Goal: Task Accomplishment & Management: Manage account settings

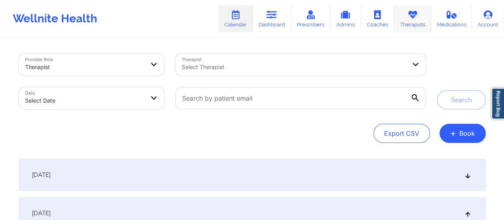
click at [408, 24] on link "Therapists" at bounding box center [412, 19] width 37 height 26
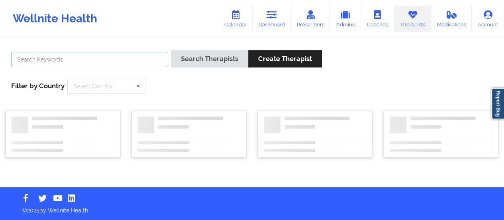
click at [146, 52] on input "text" at bounding box center [89, 59] width 157 height 15
paste input "[PERSON_NAME]"
type input "[PERSON_NAME]"
click at [171, 50] on button "Search Therapists" at bounding box center [209, 58] width 77 height 17
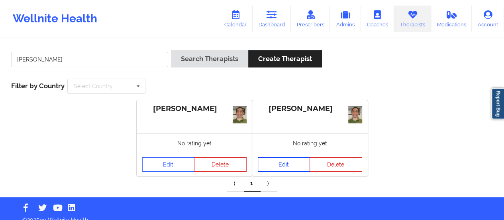
click at [277, 165] on link "Edit" at bounding box center [284, 164] width 53 height 14
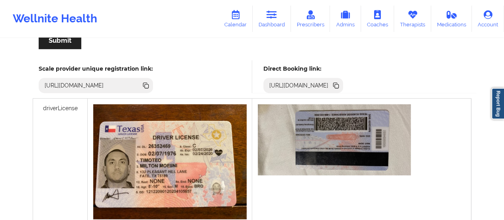
scroll to position [205, 0]
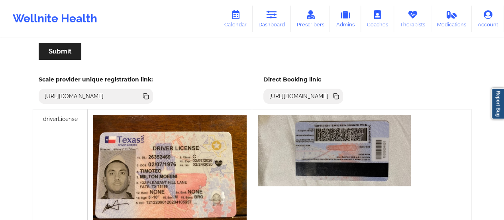
click at [339, 96] on icon at bounding box center [337, 97] width 4 height 4
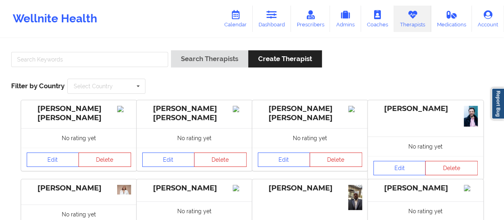
drag, startPoint x: 108, startPoint y: 50, endPoint x: 107, endPoint y: 60, distance: 10.1
click at [107, 60] on div at bounding box center [89, 61] width 163 height 23
click at [107, 60] on input "text" at bounding box center [89, 59] width 157 height 15
paste input "[PERSON_NAME]"
type input "[PERSON_NAME]"
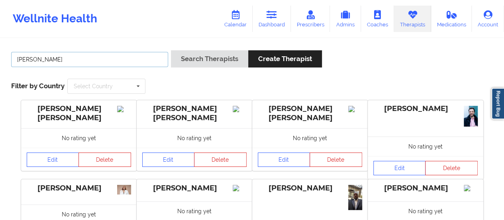
click at [171, 50] on button "Search Therapists" at bounding box center [209, 58] width 77 height 17
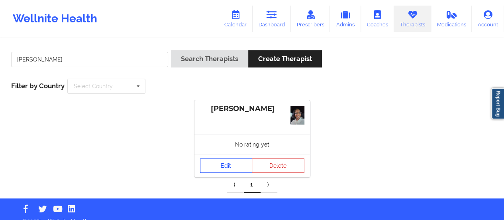
click at [233, 166] on link "Edit" at bounding box center [226, 165] width 53 height 14
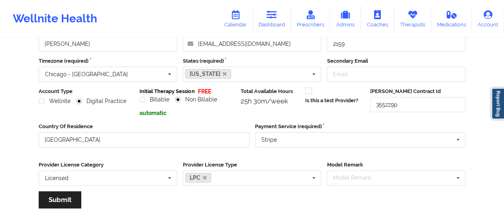
scroll to position [182, 0]
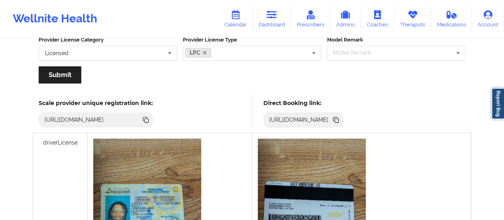
click at [340, 118] on icon at bounding box center [336, 119] width 9 height 9
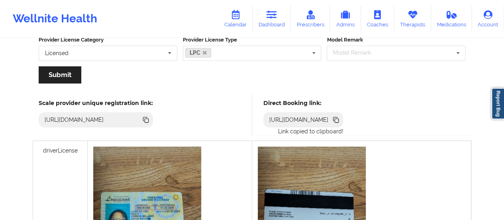
click at [340, 118] on icon at bounding box center [336, 119] width 9 height 9
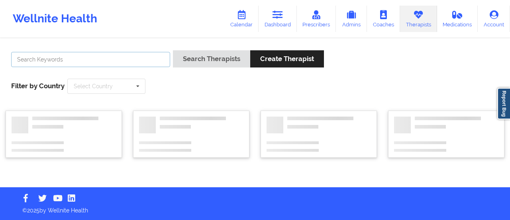
click at [135, 56] on input "text" at bounding box center [90, 59] width 159 height 15
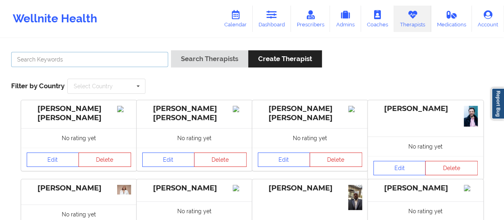
paste input "[PERSON_NAME]"
type input "[PERSON_NAME]"
click at [171, 50] on button "Search Therapists" at bounding box center [209, 58] width 77 height 17
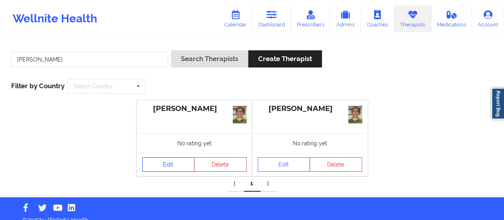
click at [170, 165] on link "Edit" at bounding box center [168, 164] width 53 height 14
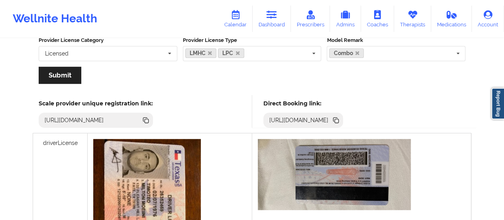
scroll to position [199, 0]
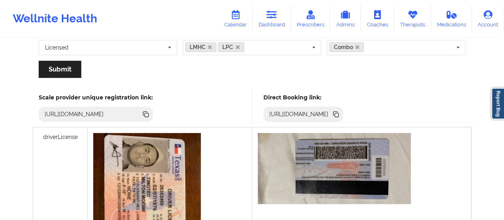
click at [340, 112] on icon at bounding box center [336, 114] width 9 height 9
click at [270, 18] on icon at bounding box center [272, 14] width 10 height 9
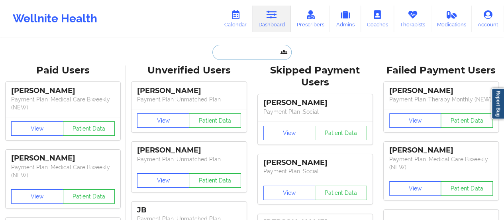
click at [239, 45] on input "text" at bounding box center [252, 52] width 79 height 15
paste input "[PERSON_NAME]"
type input "[PERSON_NAME]"
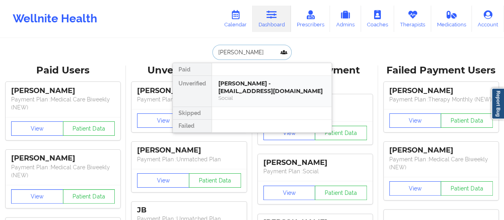
click at [236, 88] on div "[PERSON_NAME] - [EMAIL_ADDRESS][DOMAIN_NAME]" at bounding box center [271, 87] width 107 height 15
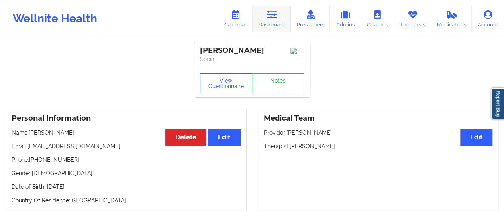
click at [272, 17] on icon at bounding box center [272, 14] width 10 height 9
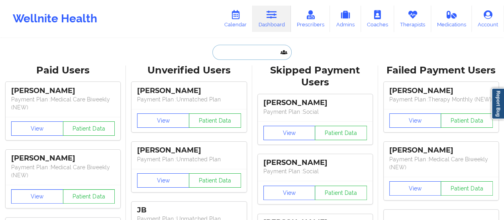
click at [260, 48] on input "text" at bounding box center [252, 52] width 79 height 15
paste input "[PERSON_NAME][EMAIL_ADDRESS][DOMAIN_NAME]"
type input "[PERSON_NAME][EMAIL_ADDRESS][DOMAIN_NAME]"
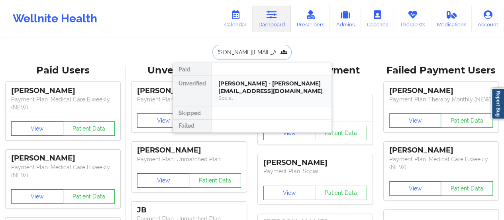
click at [241, 83] on div "[PERSON_NAME] - [PERSON_NAME][EMAIL_ADDRESS][DOMAIN_NAME]" at bounding box center [271, 87] width 107 height 15
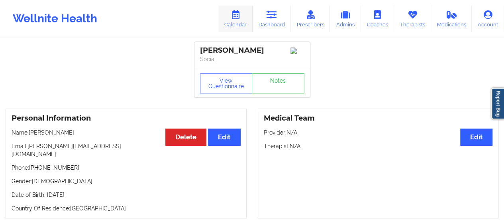
click at [239, 20] on link "Calendar" at bounding box center [235, 19] width 34 height 26
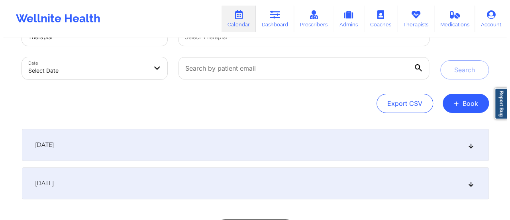
scroll to position [30, 0]
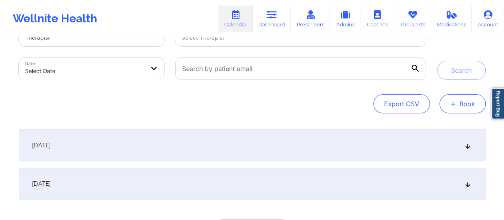
click at [455, 106] on span "+" at bounding box center [454, 103] width 6 height 4
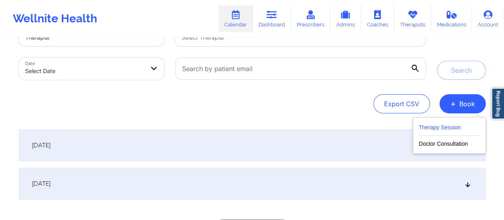
click at [438, 125] on button "Therapy Session" at bounding box center [449, 128] width 61 height 13
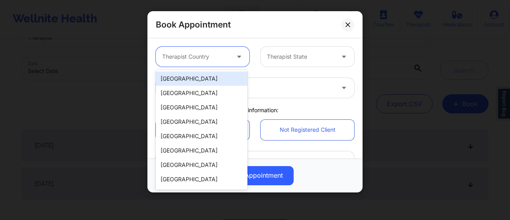
click at [199, 56] on div at bounding box center [195, 57] width 67 height 10
click at [184, 78] on div "[GEOGRAPHIC_DATA]" at bounding box center [202, 78] width 92 height 14
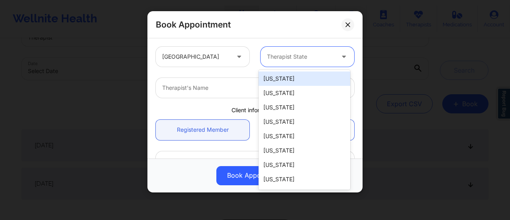
click at [302, 56] on div at bounding box center [300, 57] width 67 height 10
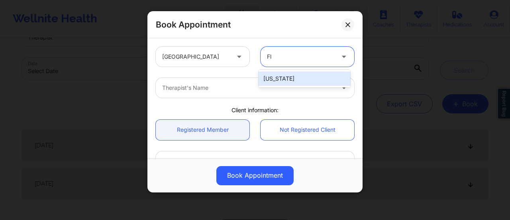
type input "Flo"
click at [294, 76] on div "[US_STATE]" at bounding box center [305, 78] width 92 height 14
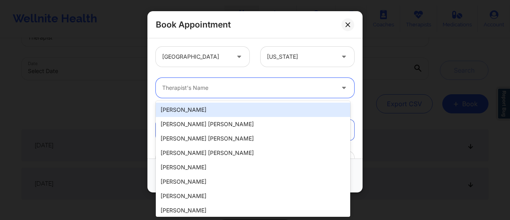
click at [248, 89] on div at bounding box center [248, 88] width 172 height 10
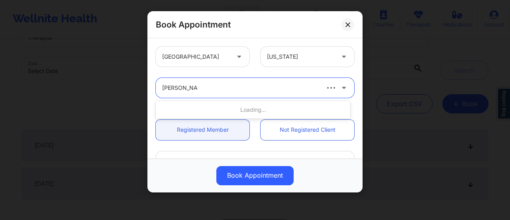
type input "[PERSON_NAME]"
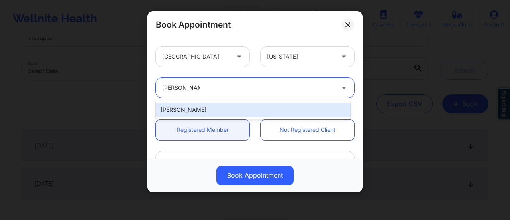
click at [254, 110] on div "[PERSON_NAME]" at bounding box center [253, 109] width 195 height 14
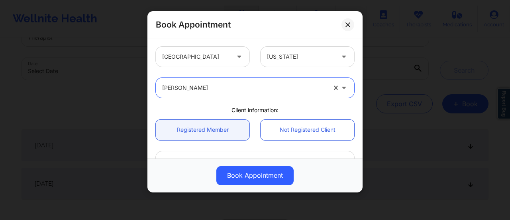
scroll to position [96, 0]
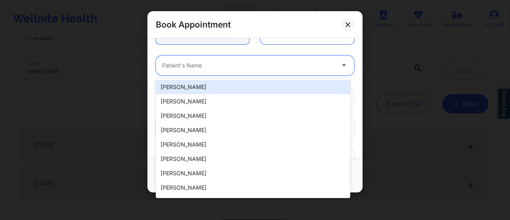
click at [224, 68] on div at bounding box center [248, 66] width 172 height 10
paste input "[PERSON_NAME]"
type input "[PERSON_NAME]"
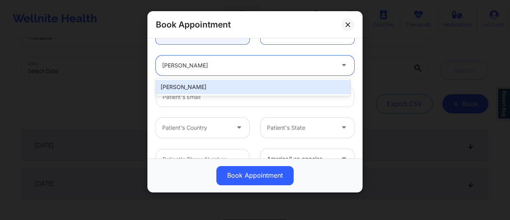
click at [226, 86] on div "[PERSON_NAME]" at bounding box center [253, 87] width 195 height 14
type input "[EMAIL_ADDRESS][DOMAIN_NAME]"
type input "[PHONE_NUMBER]"
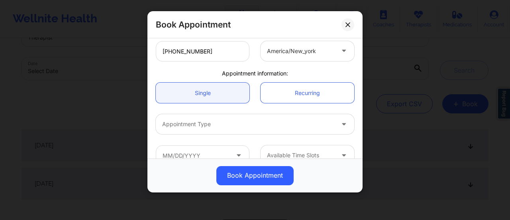
scroll to position [218, 0]
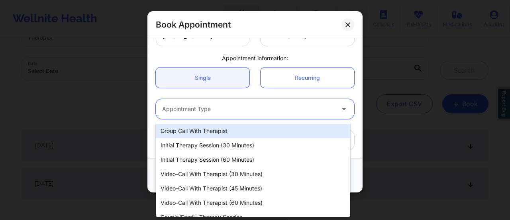
click at [238, 107] on div at bounding box center [248, 109] width 172 height 10
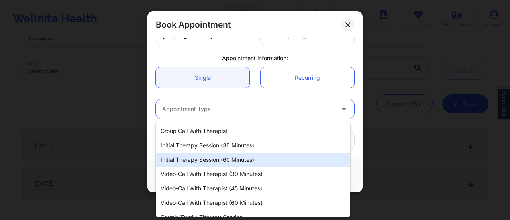
click at [213, 157] on div "Initial Therapy Session (60 minutes)" at bounding box center [253, 159] width 195 height 14
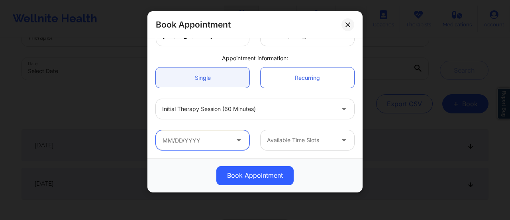
click at [213, 142] on input "text" at bounding box center [203, 140] width 94 height 20
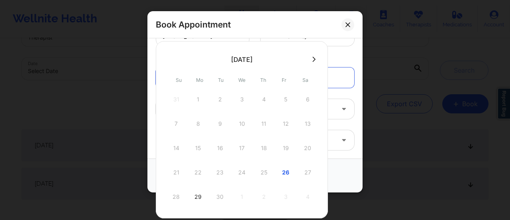
click at [310, 58] on button at bounding box center [314, 59] width 8 height 7
click at [262, 97] on div "2" at bounding box center [264, 99] width 20 height 22
type input "[DATE]"
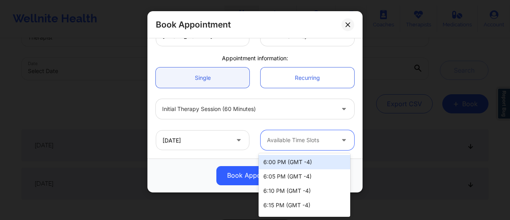
click at [305, 133] on div "Available Time Slots" at bounding box center [298, 140] width 75 height 20
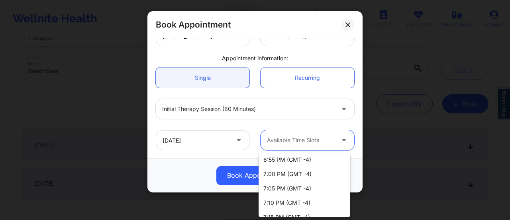
scroll to position [169, 0]
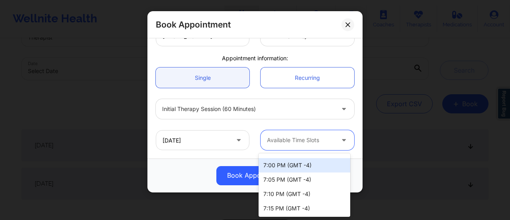
click at [295, 170] on div "7:00 PM (GMT -4)" at bounding box center [305, 165] width 92 height 14
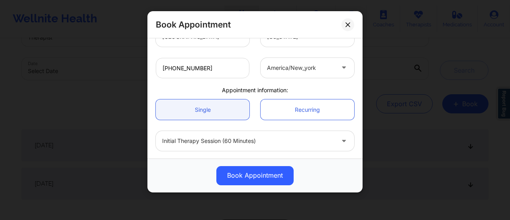
scroll to position [218, 0]
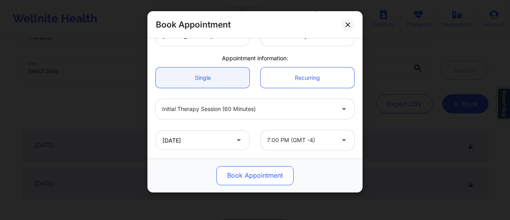
click at [268, 174] on button "Book Appointment" at bounding box center [254, 175] width 77 height 19
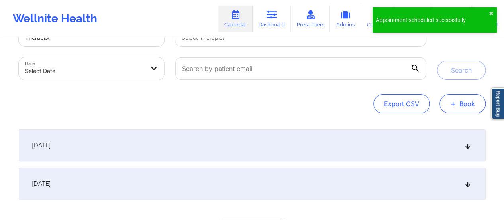
click at [466, 106] on button "+ Book" at bounding box center [463, 103] width 46 height 19
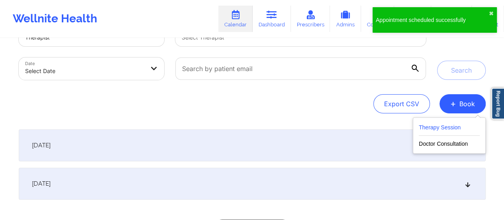
click at [430, 122] on button "Therapy Session" at bounding box center [449, 128] width 61 height 13
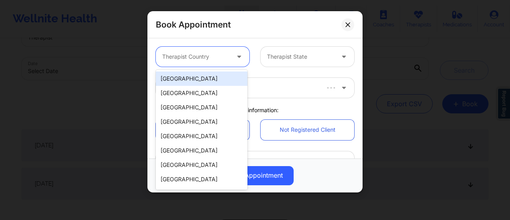
click at [201, 58] on div at bounding box center [195, 57] width 67 height 10
click at [194, 75] on div "[GEOGRAPHIC_DATA]" at bounding box center [202, 78] width 92 height 14
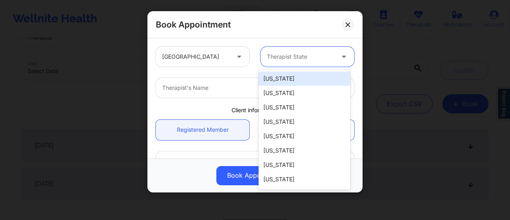
click at [305, 58] on div at bounding box center [300, 57] width 67 height 10
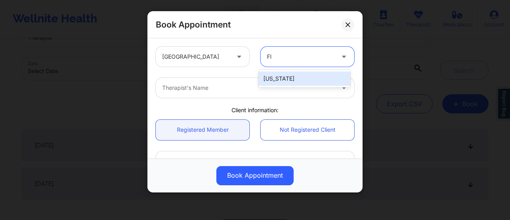
type input "Flo"
click at [297, 79] on div "[US_STATE]" at bounding box center [305, 78] width 92 height 14
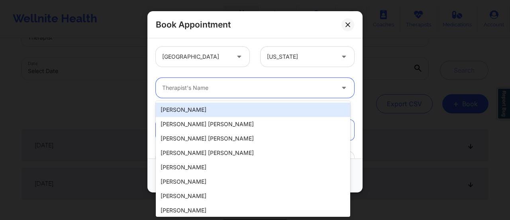
click at [266, 90] on div at bounding box center [248, 88] width 172 height 10
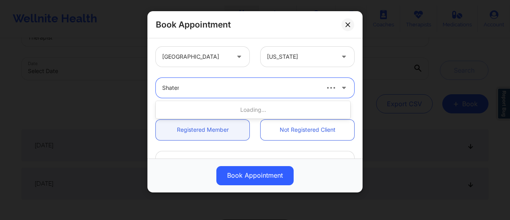
type input "Shatema"
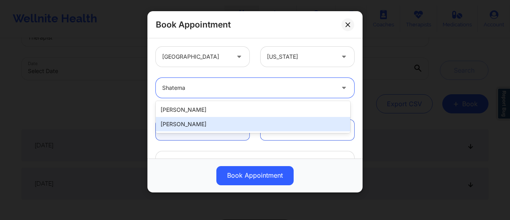
click at [228, 122] on div "[PERSON_NAME]" at bounding box center [253, 124] width 195 height 14
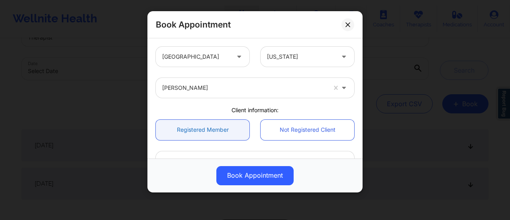
click at [216, 131] on link "Registered Member" at bounding box center [203, 130] width 94 height 20
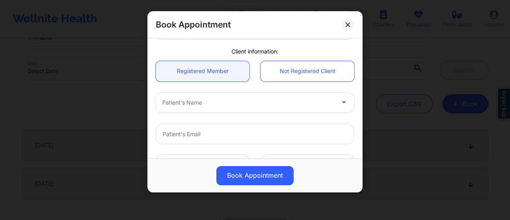
scroll to position [59, 0]
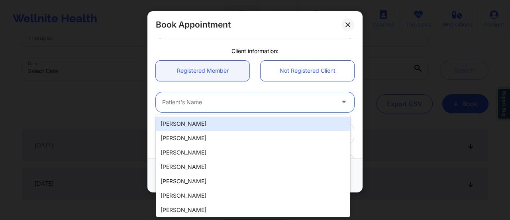
click at [207, 105] on div at bounding box center [248, 102] width 172 height 10
paste input "[PERSON_NAME]"
type input "[PERSON_NAME]"
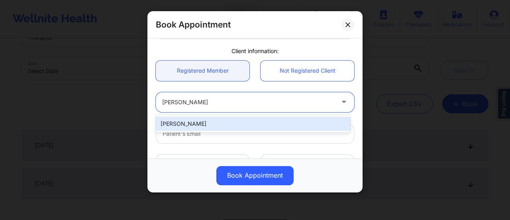
click at [211, 120] on div "[PERSON_NAME]" at bounding box center [253, 123] width 195 height 14
type input "[EMAIL_ADDRESS][DOMAIN_NAME]"
type input "[PHONE_NUMBER]"
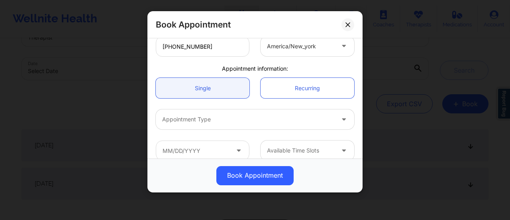
scroll to position [212, 0]
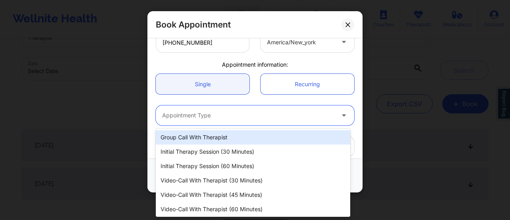
click at [228, 115] on div at bounding box center [248, 115] width 172 height 10
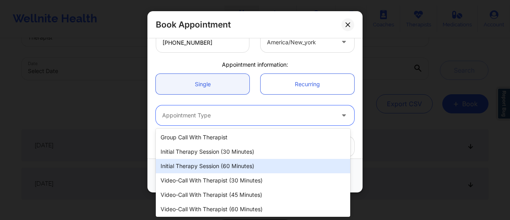
click at [229, 167] on div "Initial Therapy Session (60 minutes)" at bounding box center [253, 166] width 195 height 14
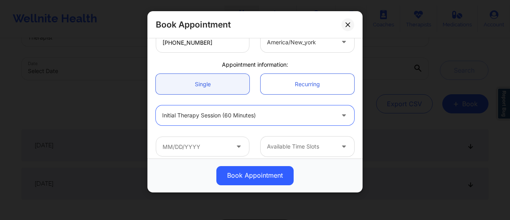
scroll to position [218, 0]
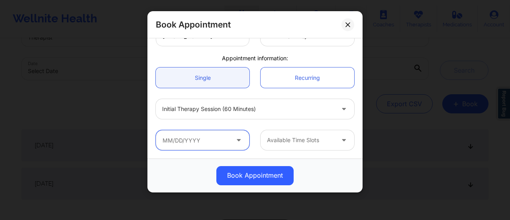
click at [205, 140] on input "text" at bounding box center [203, 140] width 94 height 20
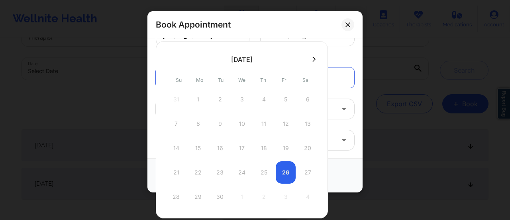
click at [340, 169] on div "Book Appointment" at bounding box center [255, 175] width 204 height 19
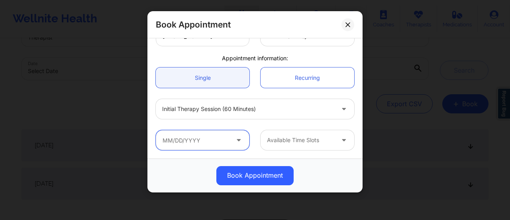
click at [222, 135] on input "text" at bounding box center [203, 140] width 94 height 20
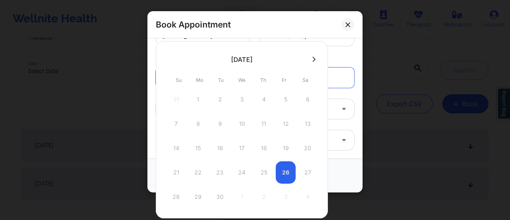
click at [195, 192] on div "28 29 30 1 2 3 4" at bounding box center [242, 196] width 152 height 22
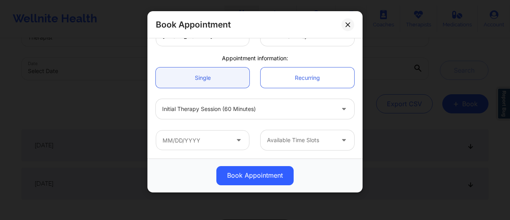
click at [339, 176] on div "Book Appointment" at bounding box center [255, 175] width 204 height 19
click at [222, 141] on input "text" at bounding box center [203, 140] width 94 height 20
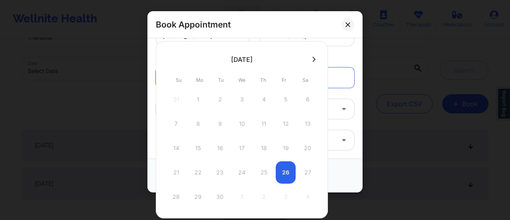
click at [310, 58] on button at bounding box center [314, 59] width 8 height 7
click at [168, 57] on icon at bounding box center [169, 59] width 3 height 6
click at [195, 195] on div "29" at bounding box center [198, 196] width 20 height 22
type input "[DATE]"
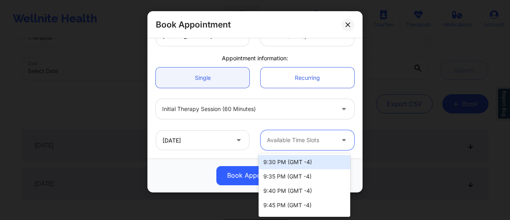
click at [297, 148] on div "Available Time Slots" at bounding box center [298, 140] width 75 height 20
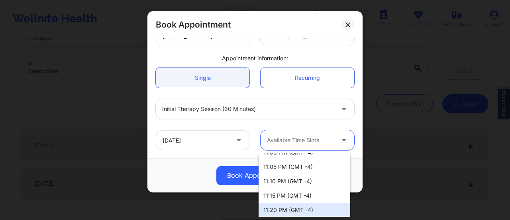
scroll to position [268, 0]
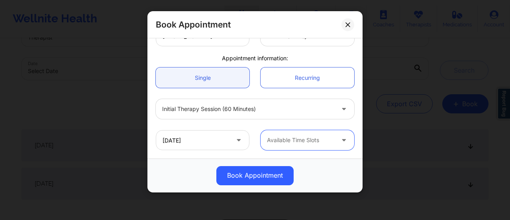
click at [287, 137] on div at bounding box center [300, 140] width 67 height 10
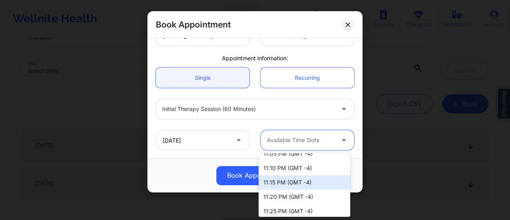
scroll to position [281, 0]
click at [291, 185] on div "11:15 PM (GMT -4)" at bounding box center [305, 182] width 92 height 14
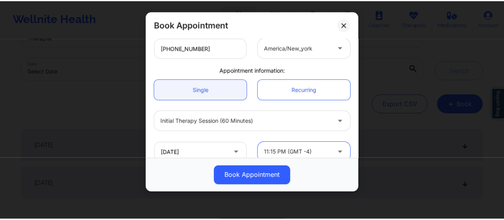
scroll to position [218, 0]
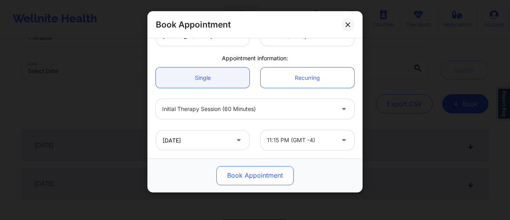
click at [246, 170] on button "Book Appointment" at bounding box center [254, 175] width 77 height 19
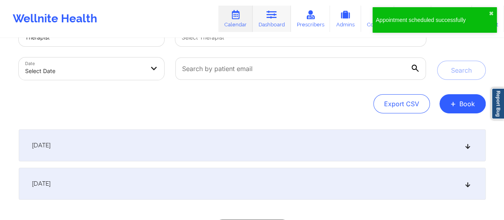
click at [270, 16] on icon at bounding box center [272, 14] width 10 height 9
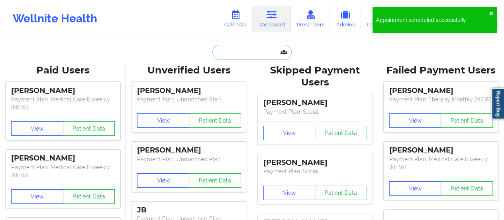
click at [250, 48] on input "text" at bounding box center [252, 52] width 79 height 15
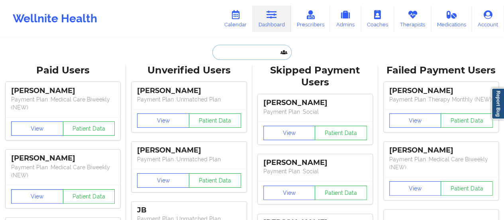
paste input "[EMAIL_ADDRESS][DOMAIN_NAME]"
type input "[EMAIL_ADDRESS][DOMAIN_NAME]"
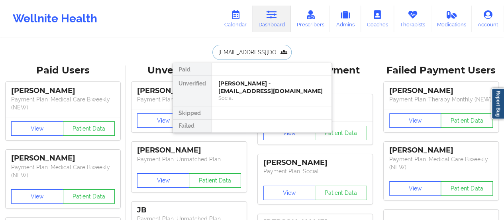
click at [256, 88] on div "[PERSON_NAME] - [EMAIL_ADDRESS][DOMAIN_NAME]" at bounding box center [271, 87] width 107 height 15
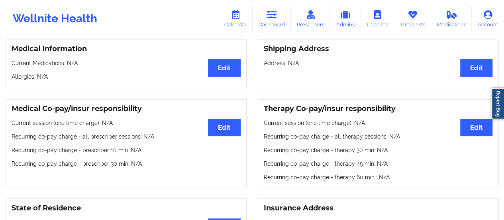
scroll to position [65, 0]
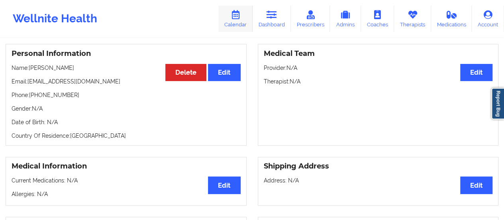
click at [239, 22] on link "Calendar" at bounding box center [235, 19] width 34 height 26
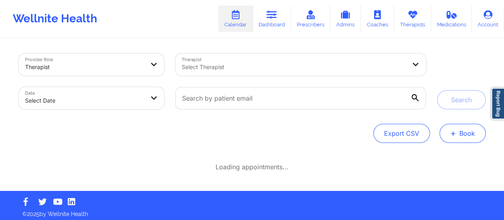
click at [458, 140] on button "+ Book" at bounding box center [463, 133] width 46 height 19
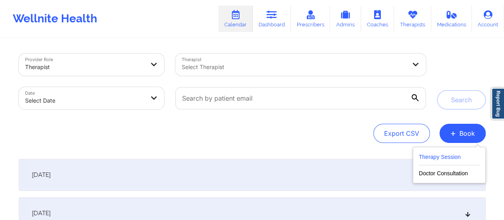
drag, startPoint x: 426, startPoint y: 152, endPoint x: 434, endPoint y: 156, distance: 9.1
click at [434, 156] on button "Therapy Session" at bounding box center [449, 158] width 61 height 13
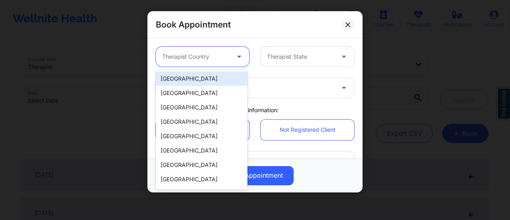
click at [227, 61] on div at bounding box center [195, 57] width 67 height 10
click at [203, 76] on div "[GEOGRAPHIC_DATA]" at bounding box center [202, 78] width 92 height 14
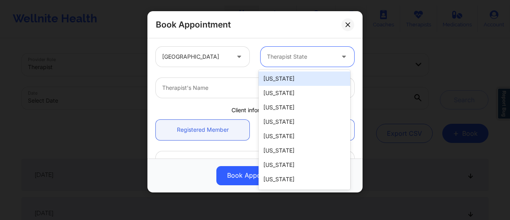
click at [290, 56] on div at bounding box center [300, 57] width 67 height 10
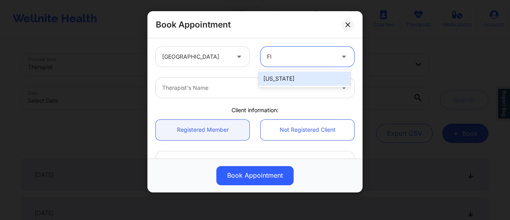
type input "Flo"
click at [296, 74] on div "[US_STATE]" at bounding box center [305, 78] width 92 height 14
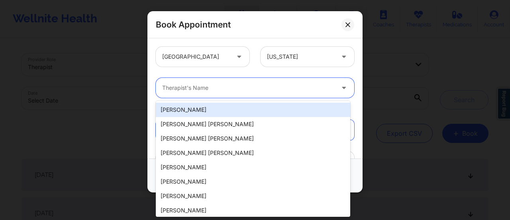
click at [276, 92] on div "Therapist's Name" at bounding box center [245, 88] width 179 height 20
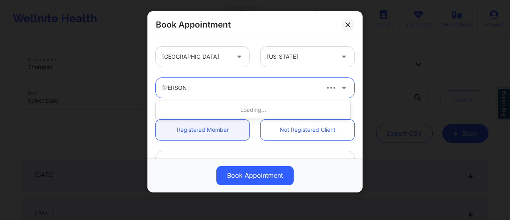
type input "[PERSON_NAME]"
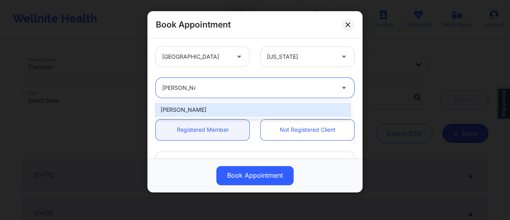
click at [236, 111] on div "[PERSON_NAME]" at bounding box center [253, 109] width 195 height 14
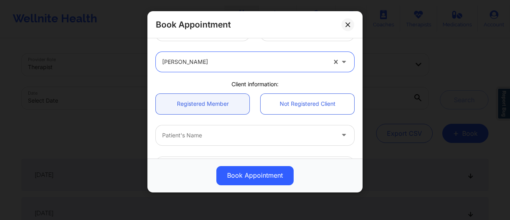
scroll to position [28, 0]
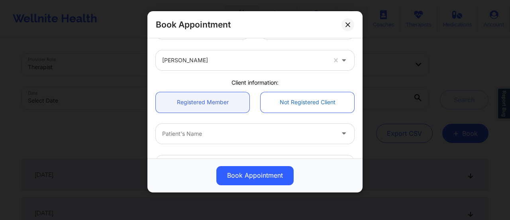
click at [295, 106] on link "Not Registered Client" at bounding box center [308, 102] width 94 height 20
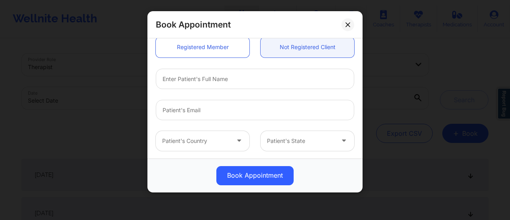
scroll to position [84, 0]
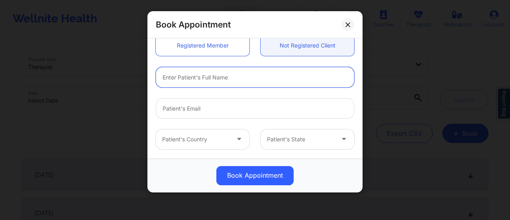
click at [208, 77] on input "text" at bounding box center [255, 77] width 199 height 20
paste input "[PERSON_NAME]"
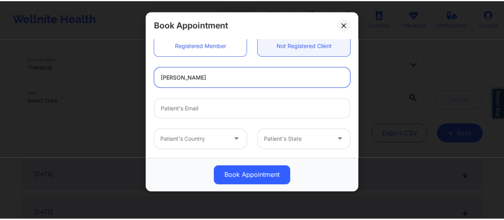
scroll to position [218, 0]
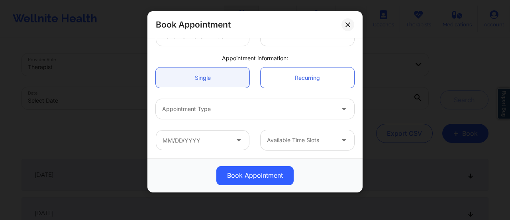
type input "[PERSON_NAME]"
click at [197, 140] on input "text" at bounding box center [203, 140] width 94 height 20
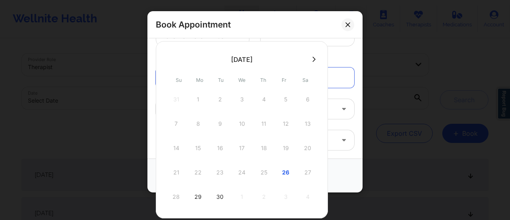
click at [313, 59] on icon at bounding box center [314, 59] width 3 height 6
click at [281, 98] on div "3" at bounding box center [286, 99] width 20 height 22
type input "[DATE]"
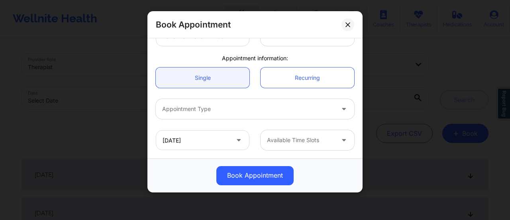
click at [303, 135] on div "Available Time Slots" at bounding box center [298, 140] width 75 height 20
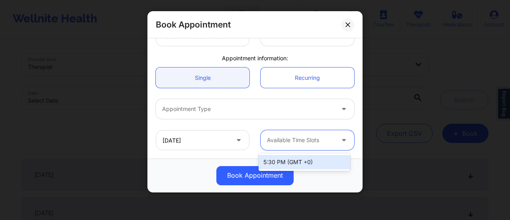
click at [285, 143] on div at bounding box center [300, 140] width 67 height 10
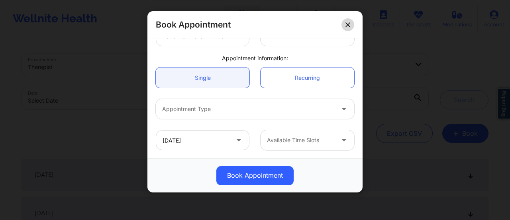
click at [348, 24] on icon at bounding box center [348, 24] width 5 height 5
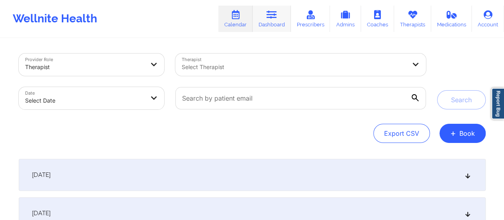
click at [270, 25] on link "Dashboard" at bounding box center [272, 19] width 38 height 26
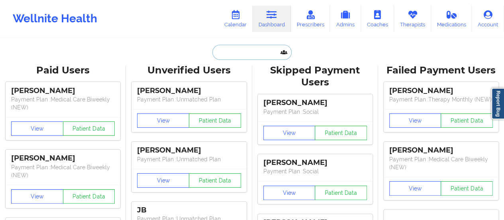
click at [247, 59] on input "text" at bounding box center [252, 52] width 79 height 15
paste input "[PERSON_NAME]"
type input "[PERSON_NAME]"
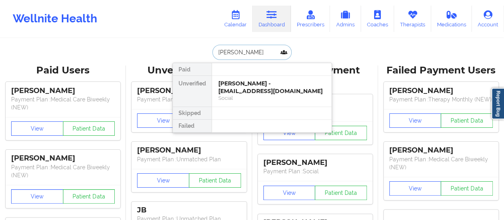
click at [242, 85] on div "[PERSON_NAME] - [EMAIL_ADDRESS][DOMAIN_NAME]" at bounding box center [271, 87] width 107 height 15
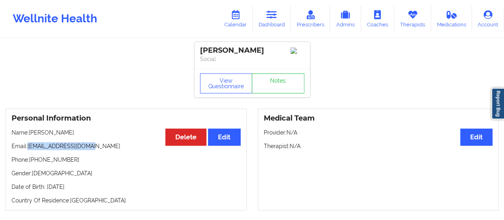
drag, startPoint x: 28, startPoint y: 148, endPoint x: 100, endPoint y: 146, distance: 72.6
click at [100, 146] on p "Email: [EMAIL_ADDRESS][DOMAIN_NAME]" at bounding box center [126, 146] width 229 height 8
copy p "[EMAIL_ADDRESS][DOMAIN_NAME]"
click at [234, 22] on link "Calendar" at bounding box center [235, 19] width 34 height 26
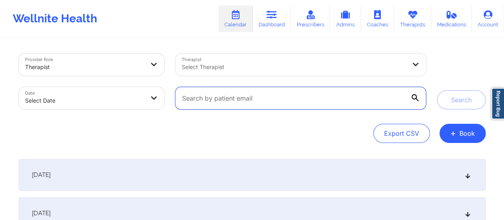
click at [388, 95] on input "text" at bounding box center [300, 98] width 250 height 22
paste input "[EMAIL_ADDRESS][DOMAIN_NAME]"
type input "[EMAIL_ADDRESS][DOMAIN_NAME]"
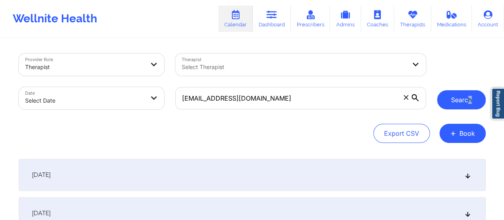
drag, startPoint x: 471, startPoint y: 110, endPoint x: 468, endPoint y: 102, distance: 8.0
click at [468, 102] on div "Provider Role Therapist Therapist Select Therapist Date Select Date [EMAIL_ADDR…" at bounding box center [252, 81] width 478 height 67
click at [468, 102] on button "Search" at bounding box center [461, 99] width 49 height 19
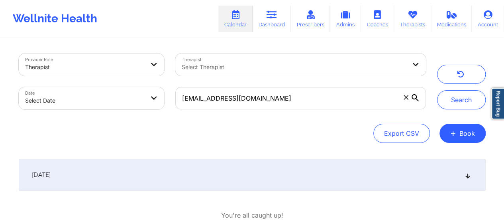
click at [247, 174] on div "[DATE]" at bounding box center [252, 175] width 467 height 32
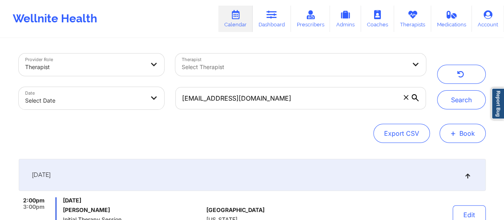
click at [452, 131] on span "+" at bounding box center [454, 133] width 6 height 4
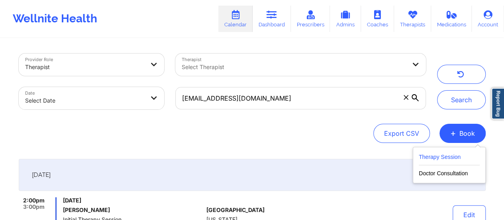
click at [432, 153] on button "Therapy Session" at bounding box center [449, 158] width 61 height 13
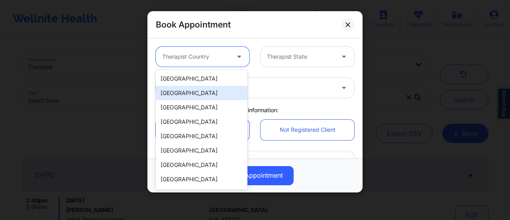
drag, startPoint x: 220, startPoint y: 51, endPoint x: 195, endPoint y: 79, distance: 37.9
click at [195, 79] on body "Wellnite Health Calendar Dashboard Prescribers Admins Coaches Therapists Medica…" at bounding box center [255, 110] width 510 height 220
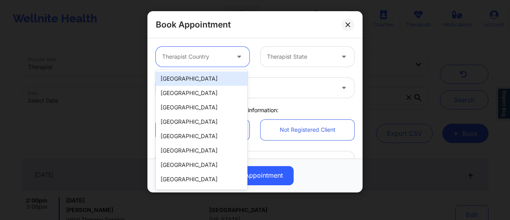
click at [195, 79] on div "[GEOGRAPHIC_DATA]" at bounding box center [202, 78] width 92 height 14
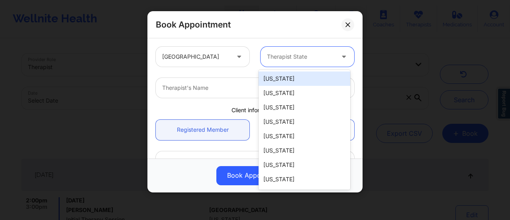
click at [286, 53] on div at bounding box center [300, 57] width 67 height 10
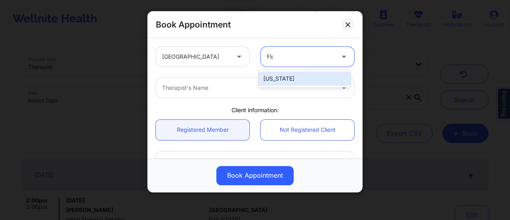
type input "[PERSON_NAME]"
click at [289, 74] on div "[US_STATE]" at bounding box center [305, 78] width 92 height 14
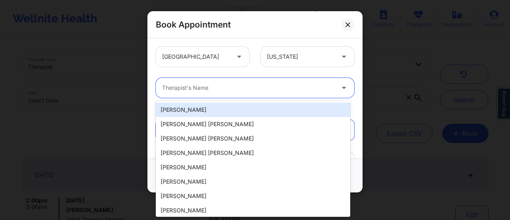
click at [241, 92] on div "Therapist's Name" at bounding box center [245, 88] width 179 height 20
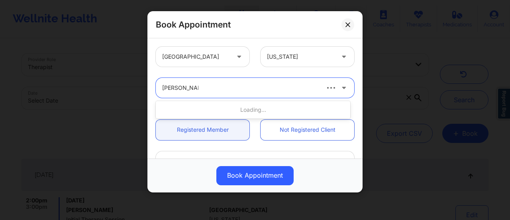
type input "[PERSON_NAME]"
click at [241, 109] on div "Loading..." at bounding box center [253, 109] width 195 height 14
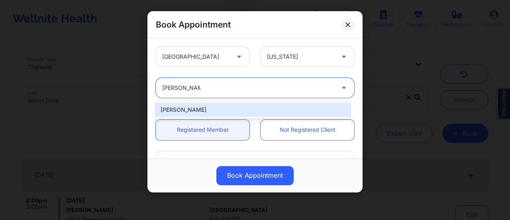
click at [227, 107] on div "[PERSON_NAME]" at bounding box center [253, 109] width 195 height 14
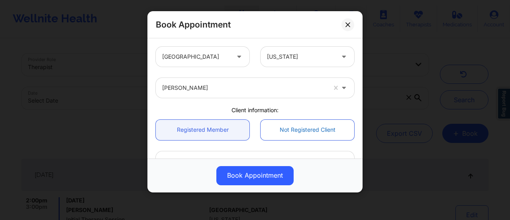
click at [297, 126] on link "Not Registered Client" at bounding box center [308, 130] width 94 height 20
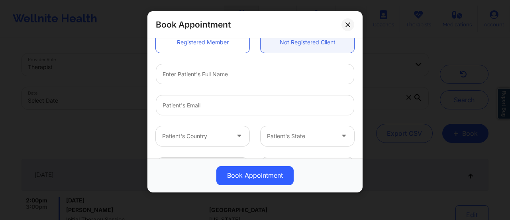
scroll to position [86, 0]
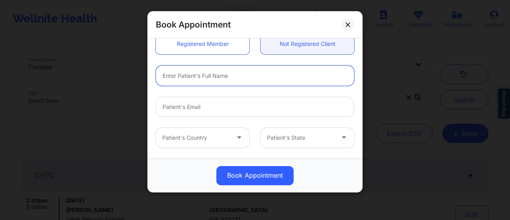
click at [196, 72] on input "text" at bounding box center [255, 75] width 199 height 20
paste input "[PERSON_NAME]"
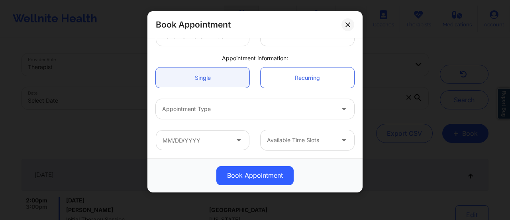
type input "[PERSON_NAME]"
click at [217, 136] on input "text" at bounding box center [203, 140] width 94 height 20
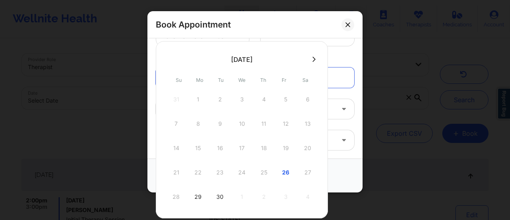
click at [313, 60] on icon at bounding box center [314, 58] width 3 height 5
click at [259, 95] on div "2" at bounding box center [264, 99] width 20 height 22
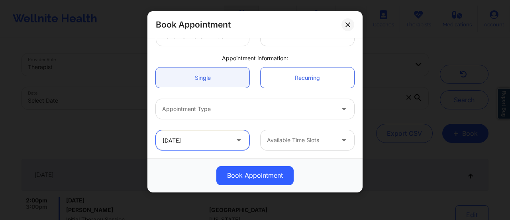
click at [232, 137] on input "[DATE]" at bounding box center [203, 140] width 94 height 20
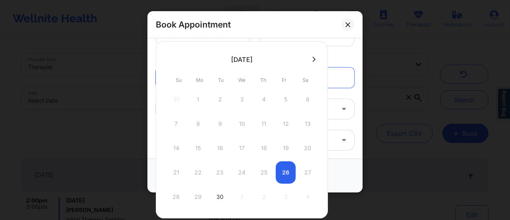
drag, startPoint x: 305, startPoint y: 60, endPoint x: 311, endPoint y: 59, distance: 6.0
click at [311, 59] on div at bounding box center [242, 59] width 172 height 12
click at [313, 59] on icon at bounding box center [314, 59] width 3 height 6
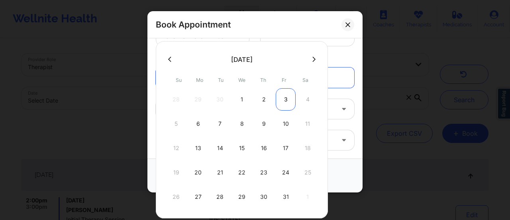
click at [284, 98] on div "3" at bounding box center [286, 99] width 20 height 22
type input "[DATE]"
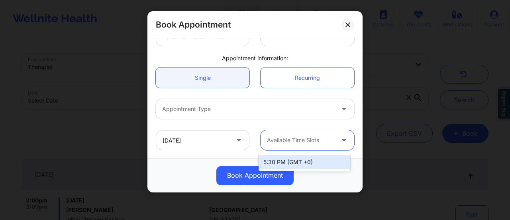
click at [298, 136] on div at bounding box center [300, 140] width 67 height 10
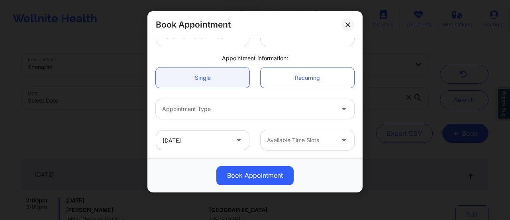
click at [252, 129] on div "[DATE] Available Time Slots" at bounding box center [255, 139] width 210 height 31
drag, startPoint x: 340, startPoint y: 23, endPoint x: 347, endPoint y: 25, distance: 7.1
click at [347, 25] on div "Book Appointment" at bounding box center [255, 24] width 215 height 27
click at [347, 25] on icon at bounding box center [348, 24] width 4 height 4
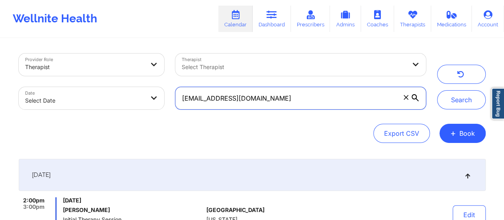
click at [372, 102] on input "[EMAIL_ADDRESS][DOMAIN_NAME]" at bounding box center [300, 98] width 250 height 22
paste input "Dandelionadeline"
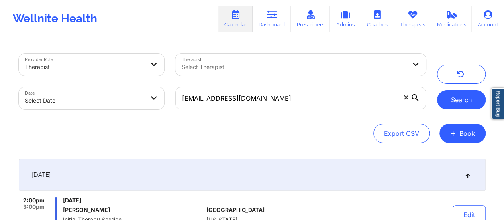
click at [467, 94] on button "Search" at bounding box center [461, 99] width 49 height 19
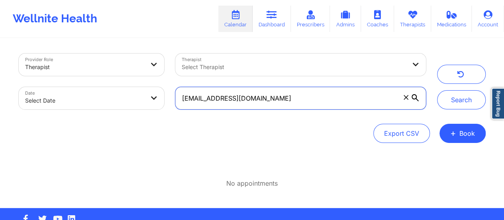
click at [187, 96] on input "[EMAIL_ADDRESS][DOMAIN_NAME]" at bounding box center [300, 98] width 250 height 22
type input "[EMAIL_ADDRESS][DOMAIN_NAME]"
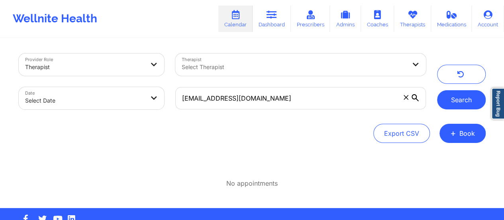
click at [459, 101] on button "Search" at bounding box center [461, 99] width 49 height 19
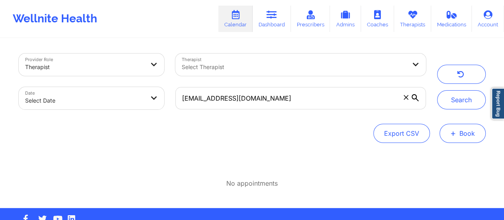
click at [472, 138] on button "+ Book" at bounding box center [463, 133] width 46 height 19
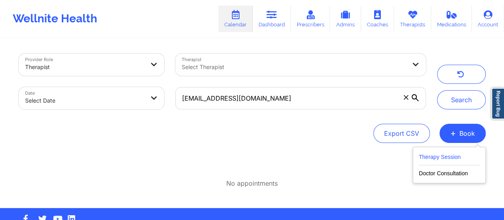
click at [447, 155] on button "Therapy Session" at bounding box center [449, 158] width 61 height 13
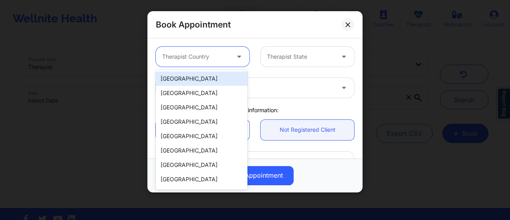
click at [205, 50] on div "Therapist Country" at bounding box center [193, 57] width 75 height 20
click at [183, 78] on div "[GEOGRAPHIC_DATA]" at bounding box center [202, 78] width 92 height 14
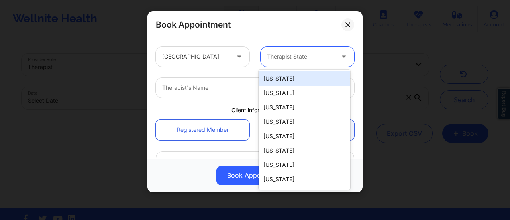
click at [309, 60] on div at bounding box center [300, 57] width 67 height 10
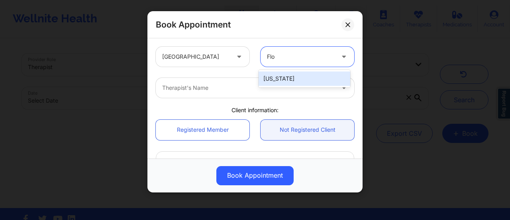
type input "[PERSON_NAME]"
click at [309, 75] on div "[US_STATE]" at bounding box center [305, 78] width 92 height 14
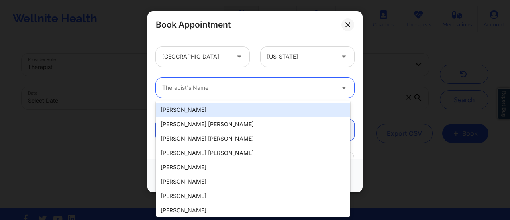
click at [255, 93] on div "Therapist's Name" at bounding box center [245, 88] width 179 height 20
type input "[PERSON_NAME]"
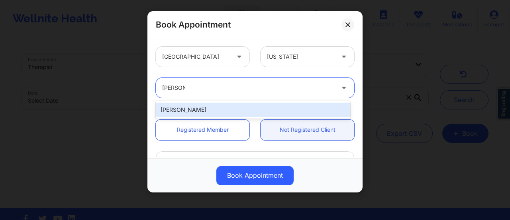
type input "[PERSON_NAME]"
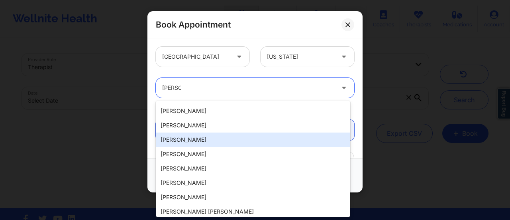
scroll to position [42, 0]
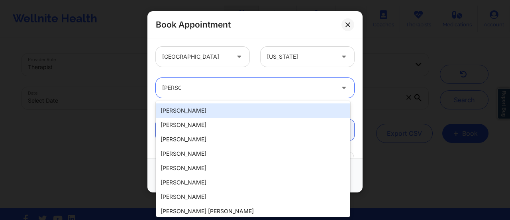
click at [207, 113] on div "[PERSON_NAME]" at bounding box center [253, 110] width 195 height 14
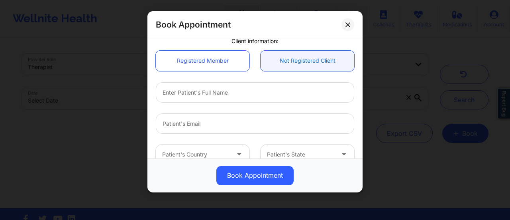
scroll to position [73, 0]
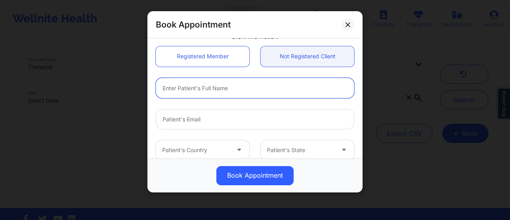
click at [202, 87] on input "text" at bounding box center [255, 88] width 199 height 20
paste input "[PERSON_NAME]"
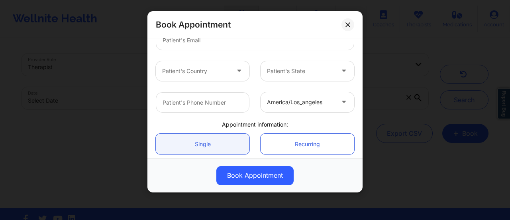
scroll to position [156, 0]
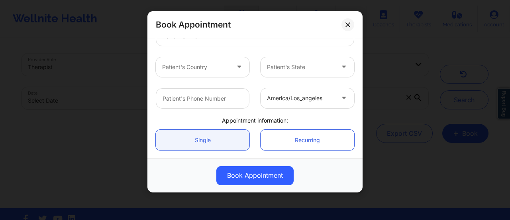
type input "[PERSON_NAME]"
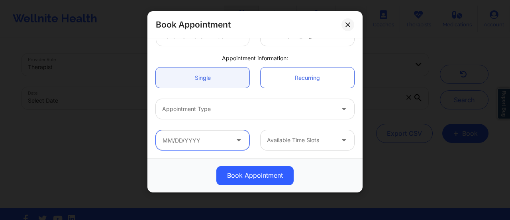
click at [210, 140] on input "text" at bounding box center [203, 140] width 94 height 20
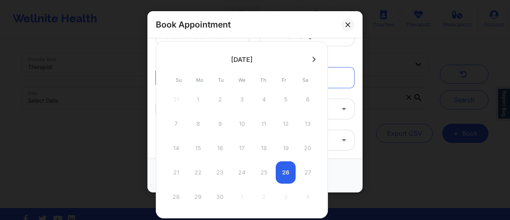
click at [310, 60] on button at bounding box center [314, 59] width 8 height 7
click at [171, 59] on icon at bounding box center [169, 59] width 3 height 6
click at [218, 195] on div "30" at bounding box center [220, 196] width 20 height 22
type input "[DATE]"
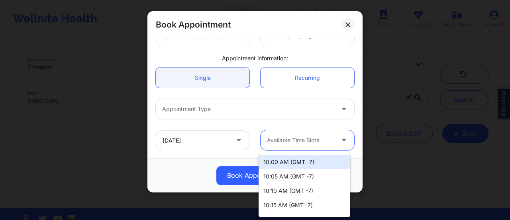
click at [299, 149] on div "Available Time Slots" at bounding box center [298, 140] width 75 height 20
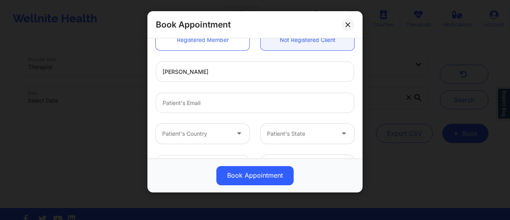
scroll to position [98, 0]
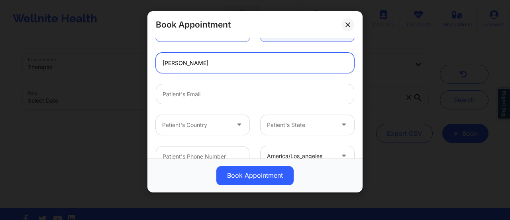
click at [202, 67] on input "[PERSON_NAME]" at bounding box center [255, 63] width 199 height 20
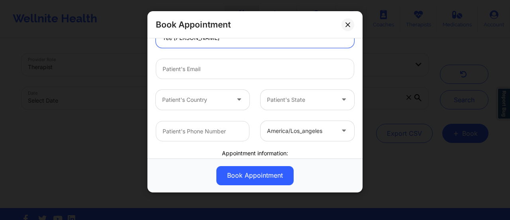
scroll to position [123, 0]
type input "Tee [PERSON_NAME]"
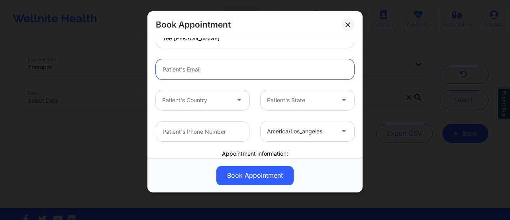
click at [199, 68] on input "email" at bounding box center [255, 69] width 199 height 20
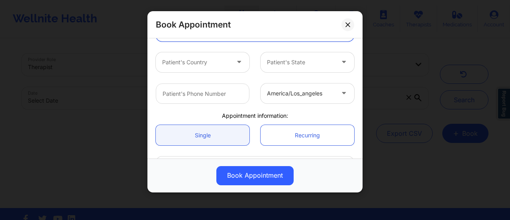
scroll to position [163, 0]
type input "[EMAIL_ADDRESS][DOMAIN_NAME]"
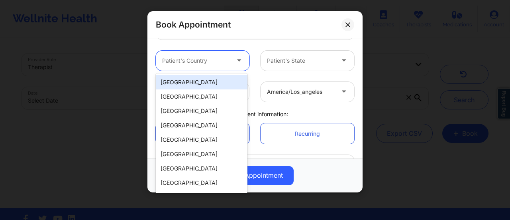
click at [200, 60] on div at bounding box center [195, 61] width 67 height 10
click at [192, 80] on div "[GEOGRAPHIC_DATA]" at bounding box center [202, 82] width 92 height 14
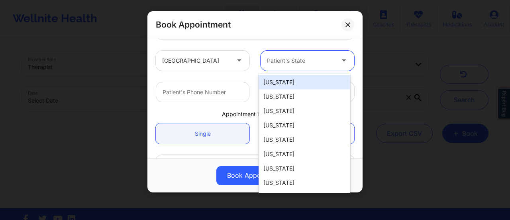
click at [306, 65] on div at bounding box center [300, 61] width 67 height 10
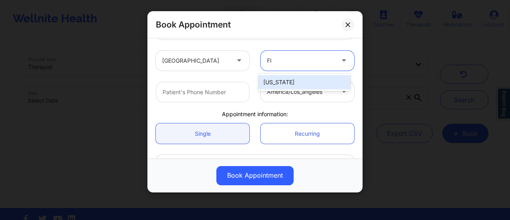
type input "Flo"
click at [292, 85] on div "[US_STATE]" at bounding box center [305, 82] width 92 height 14
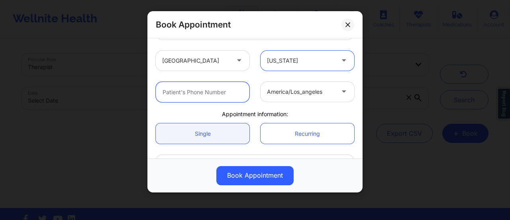
click at [218, 96] on input "text" at bounding box center [203, 92] width 94 height 20
paste input "[PHONE_NUMBER]"
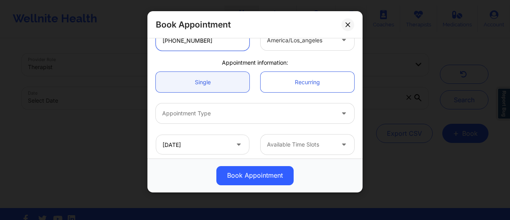
scroll to position [218, 0]
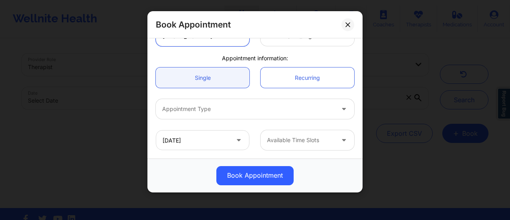
type input "[PHONE_NUMBER]"
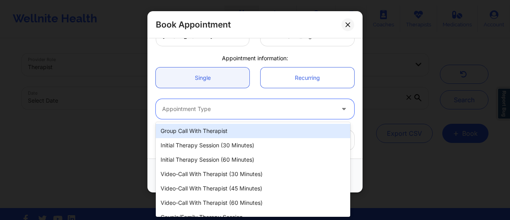
click at [246, 110] on div at bounding box center [248, 109] width 172 height 10
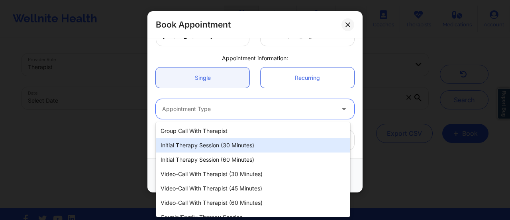
click at [235, 146] on div "Initial Therapy Session (30 minutes)" at bounding box center [253, 145] width 195 height 14
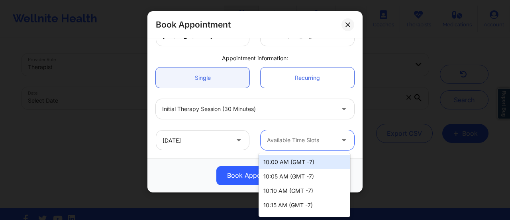
click at [291, 144] on div at bounding box center [300, 140] width 67 height 10
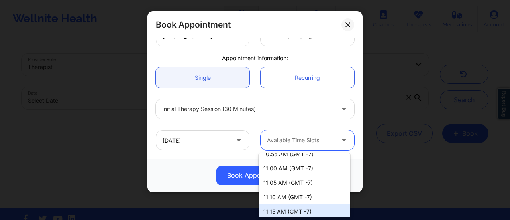
scroll to position [158, 0]
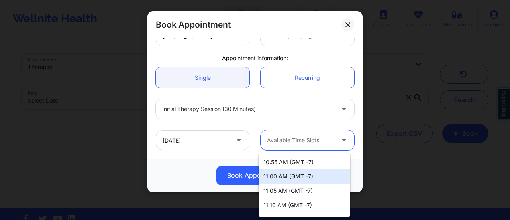
click at [288, 176] on div "11:00 AM (GMT -7)" at bounding box center [305, 176] width 92 height 14
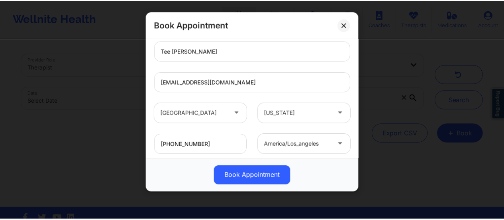
scroll to position [111, 0]
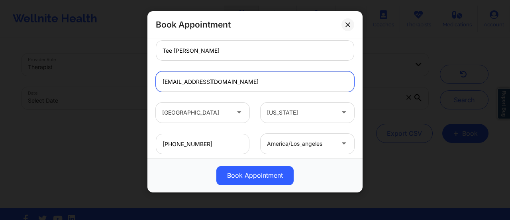
click at [192, 84] on input "[EMAIL_ADDRESS][DOMAIN_NAME]" at bounding box center [255, 81] width 199 height 20
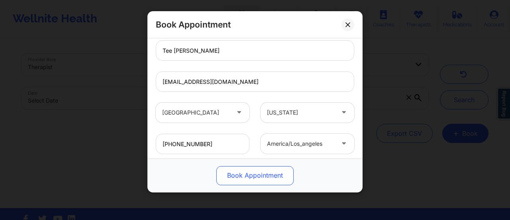
click at [251, 167] on button "Book Appointment" at bounding box center [254, 175] width 77 height 19
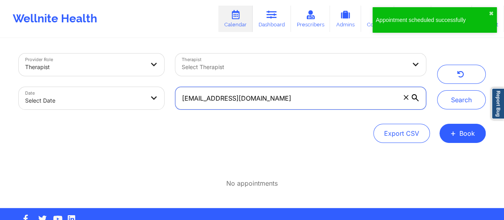
click at [330, 96] on input "[EMAIL_ADDRESS][DOMAIN_NAME]" at bounding box center [300, 98] width 250 height 22
paste input "aren"
type input "[EMAIL_ADDRESS][DOMAIN_NAME]"
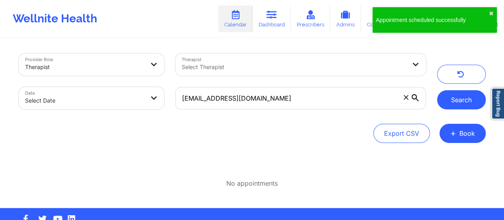
click at [471, 105] on button "Search" at bounding box center [461, 99] width 49 height 19
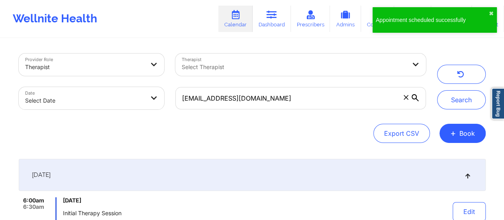
click at [494, 10] on div "Appointment scheduled successfully ✖︎" at bounding box center [435, 20] width 124 height 26
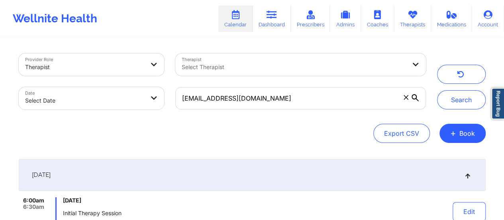
scroll to position [87, 0]
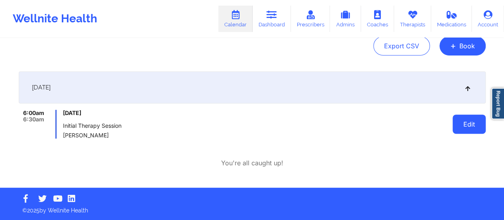
click at [467, 129] on button "Edit" at bounding box center [469, 123] width 33 height 19
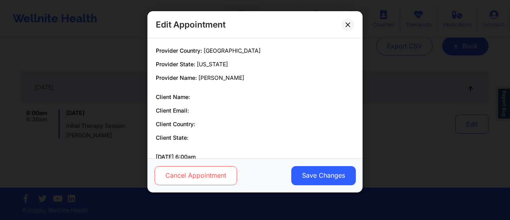
click at [222, 174] on button "Cancel Appointment" at bounding box center [196, 175] width 83 height 19
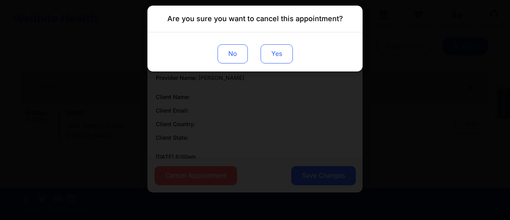
click at [282, 54] on button "Yes" at bounding box center [277, 53] width 32 height 19
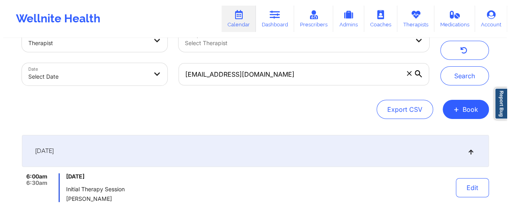
scroll to position [24, 0]
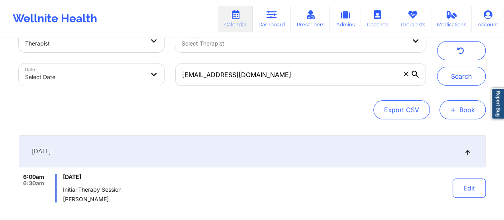
click at [459, 108] on button "+ Book" at bounding box center [463, 109] width 46 height 19
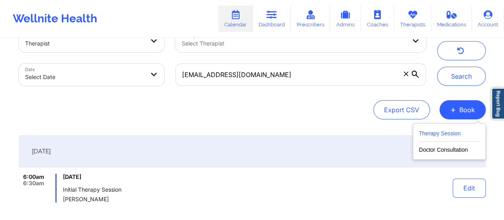
click at [439, 135] on button "Therapy Session" at bounding box center [449, 134] width 61 height 13
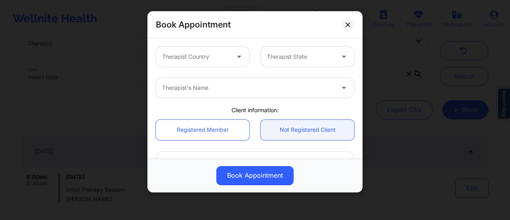
click at [207, 57] on div at bounding box center [195, 57] width 67 height 10
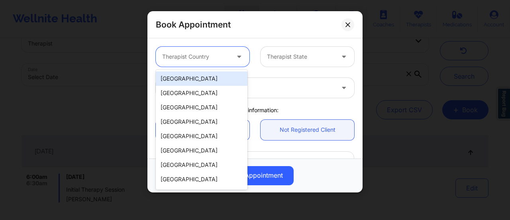
click at [192, 75] on div "[GEOGRAPHIC_DATA]" at bounding box center [202, 78] width 92 height 14
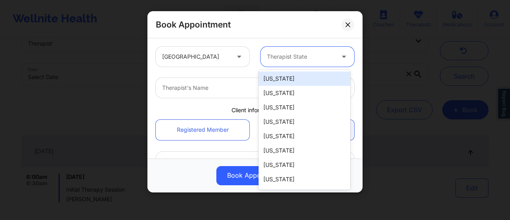
click at [324, 54] on div at bounding box center [300, 57] width 67 height 10
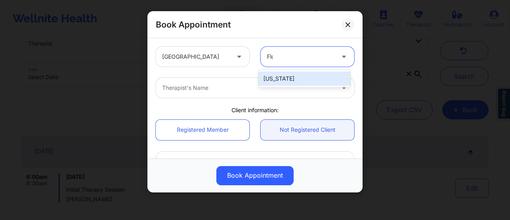
type input "[PERSON_NAME]"
click at [320, 73] on div "[US_STATE]" at bounding box center [305, 78] width 92 height 14
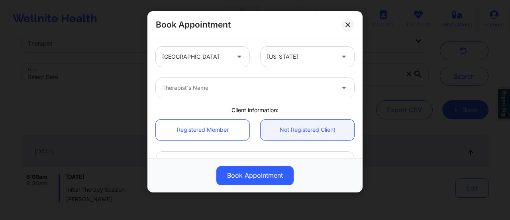
drag, startPoint x: 243, startPoint y: 100, endPoint x: 236, endPoint y: 91, distance: 10.8
click at [236, 91] on div "Therapist's Name" at bounding box center [255, 87] width 210 height 31
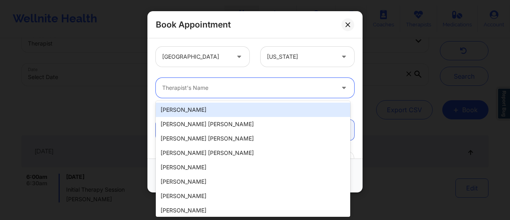
click at [236, 91] on div at bounding box center [248, 88] width 172 height 10
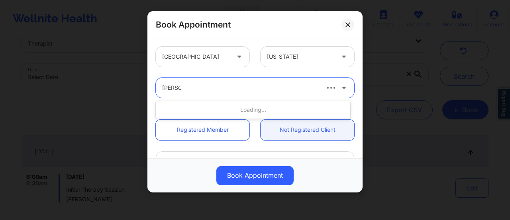
type input "[PERSON_NAME]"
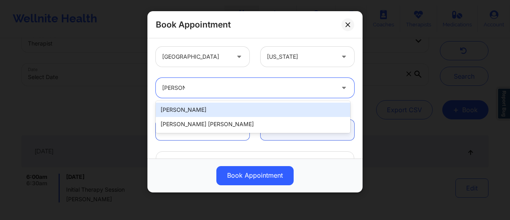
click at [225, 106] on div "[PERSON_NAME]" at bounding box center [253, 109] width 195 height 14
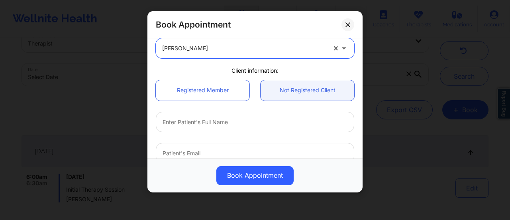
scroll to position [41, 0]
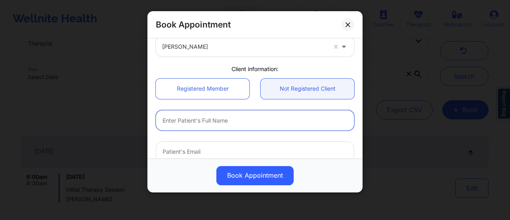
click at [240, 118] on input "text" at bounding box center [255, 120] width 199 height 20
paste input "[PERSON_NAME]"
type input "[PERSON_NAME]"
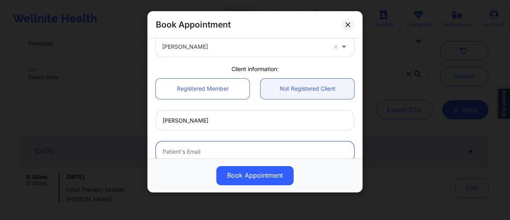
click at [187, 152] on input "email" at bounding box center [255, 151] width 199 height 20
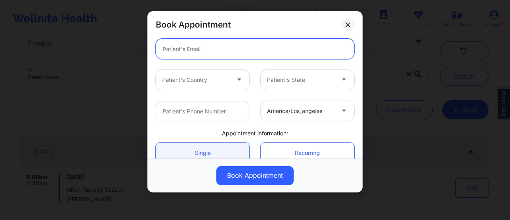
scroll to position [218, 0]
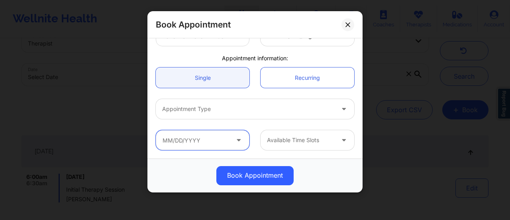
click at [187, 134] on input "text" at bounding box center [203, 140] width 94 height 20
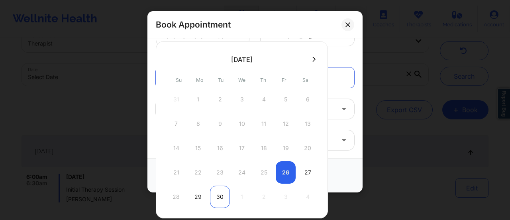
click at [217, 193] on div "30" at bounding box center [220, 196] width 20 height 22
type input "[DATE]"
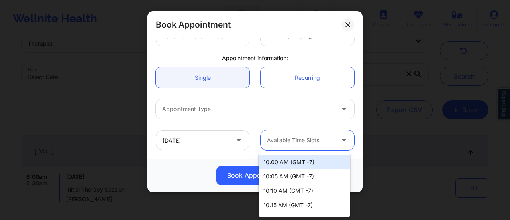
click at [307, 138] on div at bounding box center [300, 140] width 67 height 10
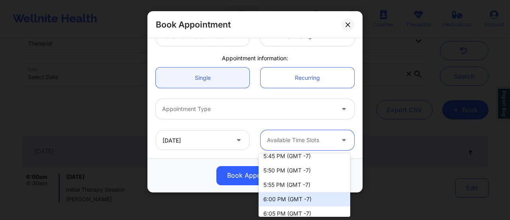
scroll to position [1096, 0]
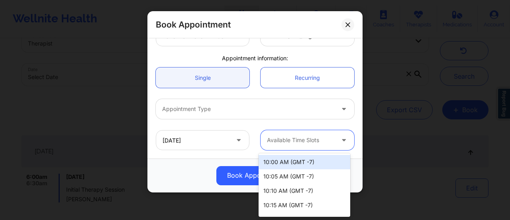
click at [297, 137] on div at bounding box center [300, 140] width 67 height 10
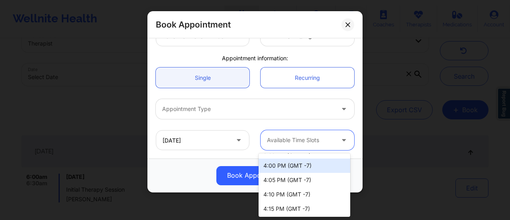
click at [313, 164] on div "4:00 PM (GMT -7)" at bounding box center [305, 165] width 92 height 14
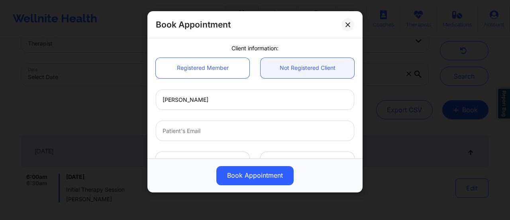
scroll to position [61, 0]
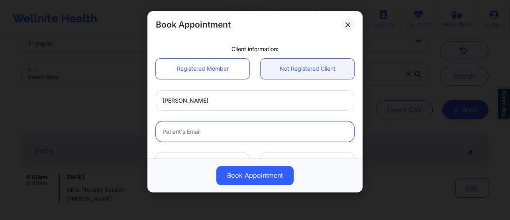
click at [225, 128] on input "email" at bounding box center [255, 131] width 199 height 20
paste input "[EMAIL_ADDRESS][DOMAIN_NAME]"
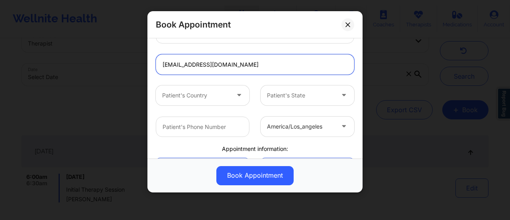
scroll to position [128, 0]
type input "[EMAIL_ADDRESS][DOMAIN_NAME]"
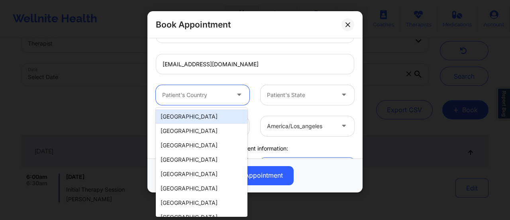
drag, startPoint x: 209, startPoint y: 94, endPoint x: 194, endPoint y: 122, distance: 31.9
click at [194, 122] on body "Wellnite Health Calendar Dashboard Prescribers Admins Coaches Therapists Medica…" at bounding box center [255, 86] width 510 height 220
click at [189, 116] on div "[GEOGRAPHIC_DATA]" at bounding box center [202, 116] width 92 height 14
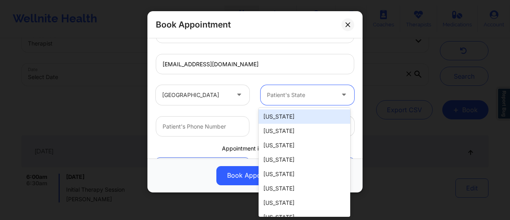
click at [309, 100] on div "Patient's State" at bounding box center [298, 95] width 75 height 20
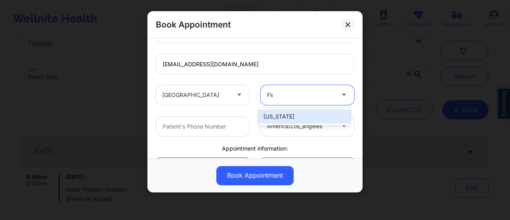
type input "[PERSON_NAME]"
click at [308, 108] on div "[US_STATE]" at bounding box center [305, 117] width 92 height 18
click at [306, 113] on div "[US_STATE]" at bounding box center [305, 116] width 92 height 14
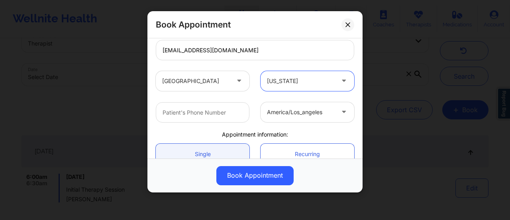
scroll to position [144, 0]
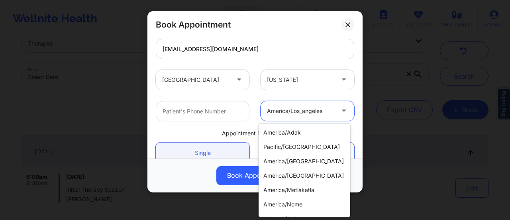
click at [298, 112] on div at bounding box center [300, 111] width 67 height 10
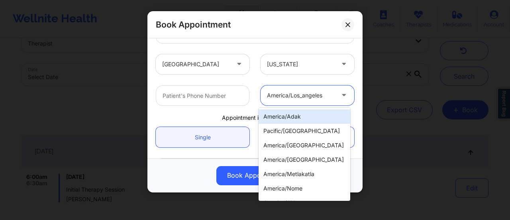
scroll to position [159, 0]
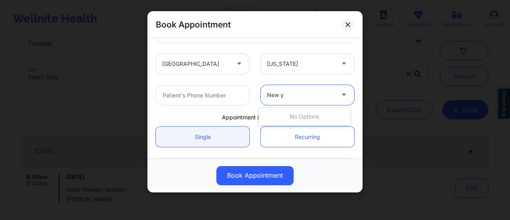
type input "New"
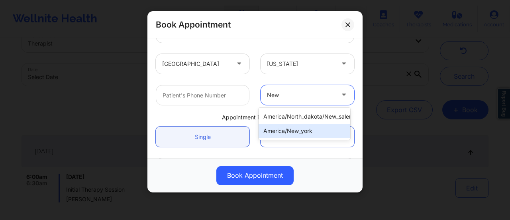
click at [308, 134] on div "america/new_york" at bounding box center [305, 131] width 92 height 14
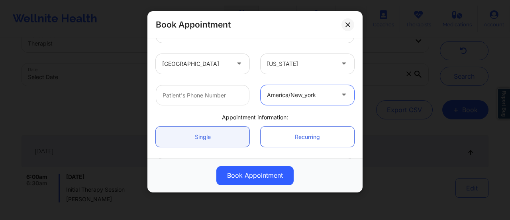
scroll to position [218, 0]
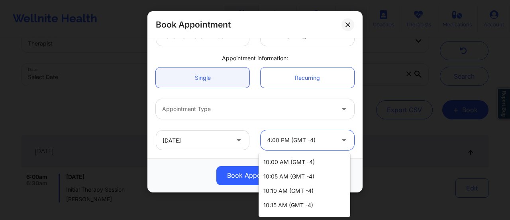
click at [306, 139] on div at bounding box center [300, 140] width 67 height 10
click at [259, 123] on div "Appointment Type" at bounding box center [255, 108] width 210 height 31
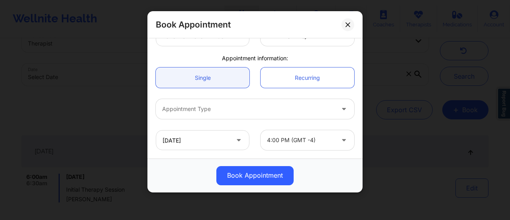
click at [252, 111] on div at bounding box center [248, 109] width 172 height 10
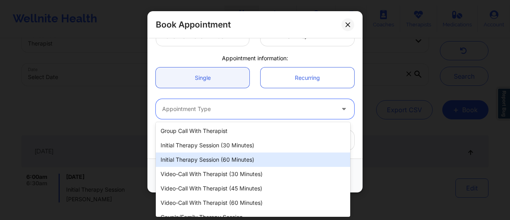
click at [246, 160] on div "Initial Therapy Session (60 minutes)" at bounding box center [253, 159] width 195 height 14
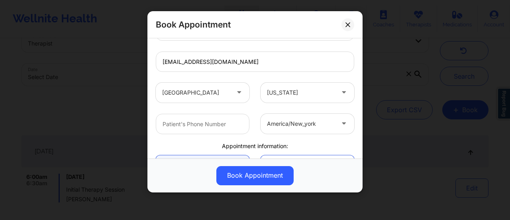
scroll to position [130, 0]
click at [191, 123] on input "text" at bounding box center [203, 124] width 94 height 20
paste input "[PHONE_NUMBER]"
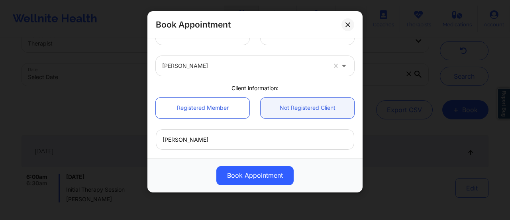
scroll to position [22, 0]
type input "[PHONE_NUMBER]"
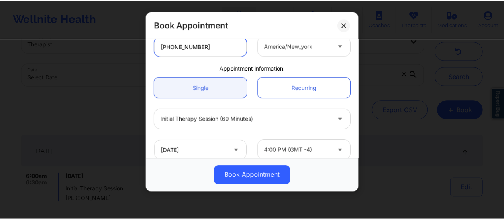
scroll to position [218, 0]
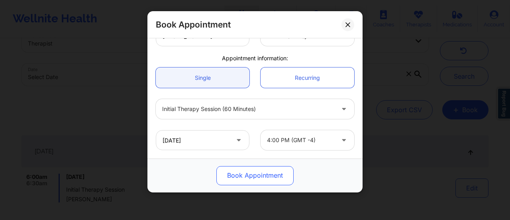
click at [254, 169] on button "Book Appointment" at bounding box center [254, 175] width 77 height 19
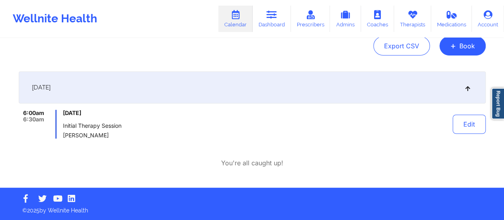
scroll to position [0, 0]
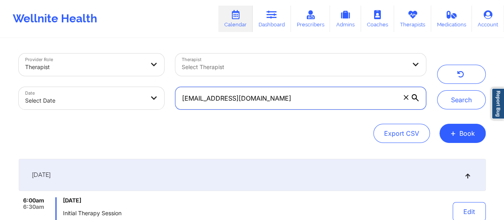
click at [288, 99] on input "[EMAIL_ADDRESS][DOMAIN_NAME]" at bounding box center [300, 98] width 250 height 22
paste input "Dandelionadeline"
type input "[EMAIL_ADDRESS][DOMAIN_NAME]"
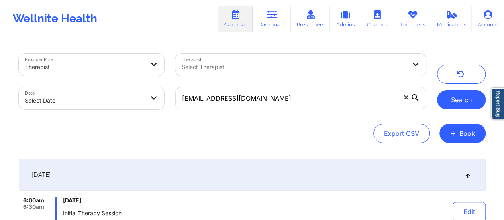
click at [455, 96] on button "Search" at bounding box center [461, 99] width 49 height 19
click at [283, 8] on link "Dashboard" at bounding box center [272, 19] width 38 height 26
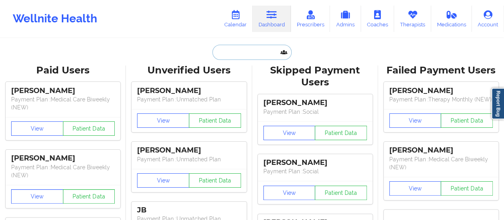
click at [253, 49] on input "text" at bounding box center [252, 52] width 79 height 15
paste input "[EMAIL_ADDRESS][DOMAIN_NAME]"
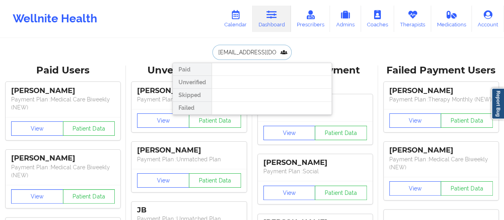
click at [252, 46] on input "[EMAIL_ADDRESS][DOMAIN_NAME]" at bounding box center [252, 52] width 79 height 15
paste input "reyesmomo41"
type input "[EMAIL_ADDRESS][DOMAIN_NAME]"
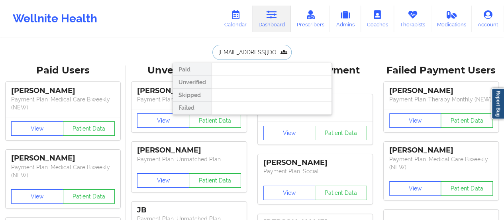
scroll to position [0, 4]
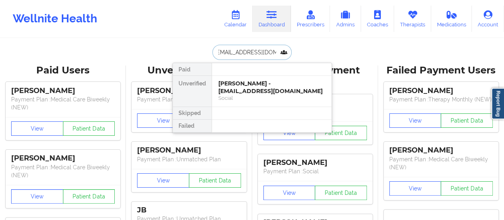
click at [245, 85] on div "[PERSON_NAME] - [EMAIL_ADDRESS][DOMAIN_NAME]" at bounding box center [271, 87] width 107 height 15
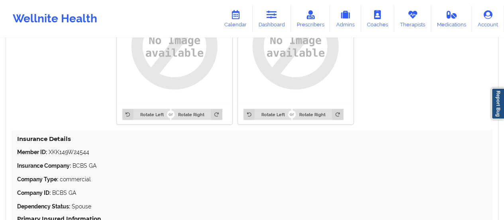
scroll to position [663, 0]
click at [408, 26] on link "Therapists" at bounding box center [412, 19] width 37 height 26
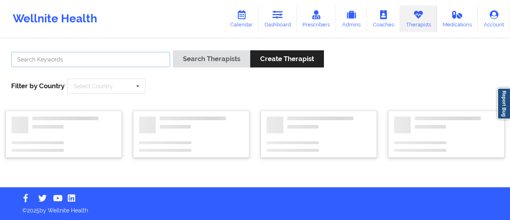
click at [157, 60] on input "text" at bounding box center [90, 59] width 159 height 15
paste input "[PERSON_NAME]"
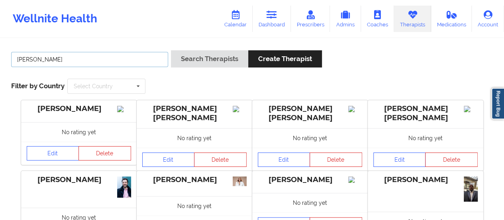
type input "[PERSON_NAME]"
click at [171, 50] on button "Search Therapists" at bounding box center [209, 58] width 77 height 17
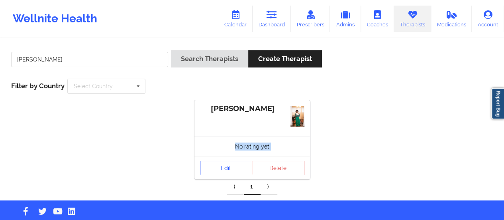
drag, startPoint x: 234, startPoint y: 151, endPoint x: 231, endPoint y: 162, distance: 11.4
click at [231, 162] on div "[PERSON_NAME] No rating yet Edit Delete" at bounding box center [253, 139] width 116 height 79
click at [231, 162] on link "Edit" at bounding box center [226, 168] width 53 height 14
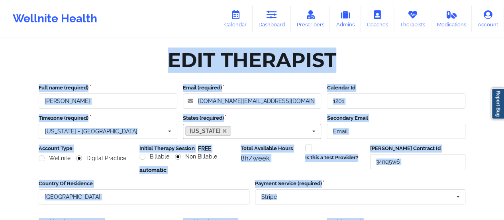
scroll to position [182, 0]
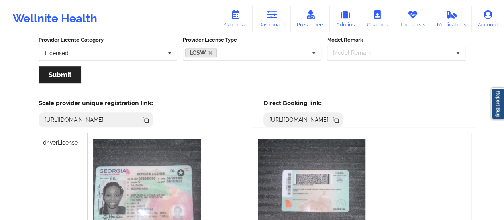
click at [340, 120] on icon at bounding box center [336, 119] width 9 height 9
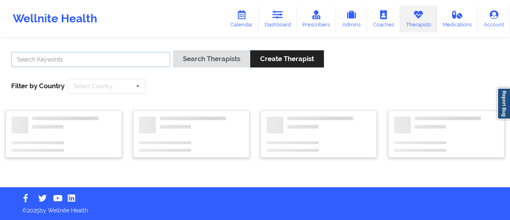
click at [96, 61] on input "text" at bounding box center [90, 59] width 159 height 15
paste input "[PERSON_NAME]"
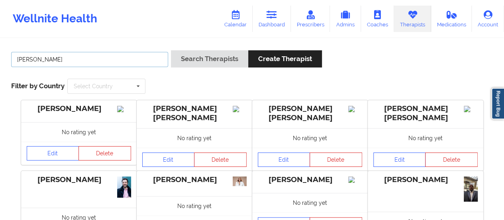
type input "[PERSON_NAME]"
click at [171, 50] on button "Search Therapists" at bounding box center [209, 58] width 77 height 17
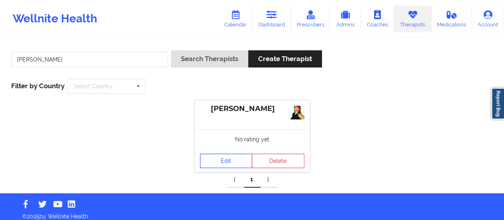
click at [211, 164] on link "Edit" at bounding box center [226, 161] width 53 height 14
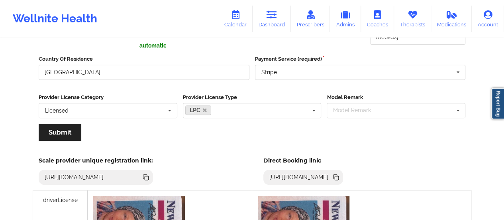
scroll to position [122, 0]
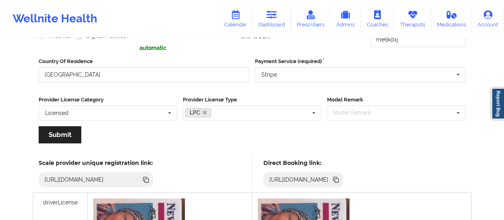
click at [339, 181] on icon at bounding box center [337, 180] width 4 height 4
click at [246, 14] on link "Calendar" at bounding box center [235, 19] width 34 height 26
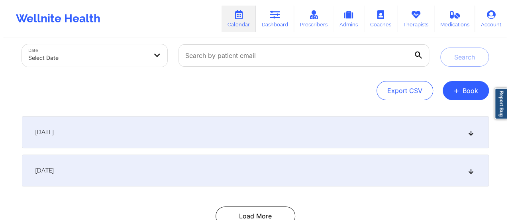
scroll to position [39, 0]
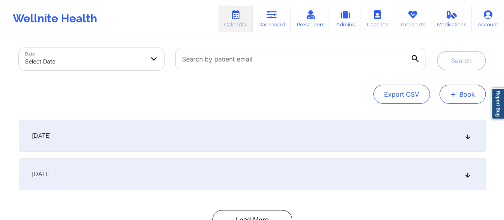
click at [461, 93] on button "+ Book" at bounding box center [463, 94] width 46 height 19
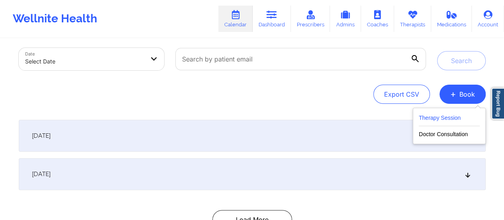
click at [429, 118] on button "Therapy Session" at bounding box center [449, 119] width 61 height 13
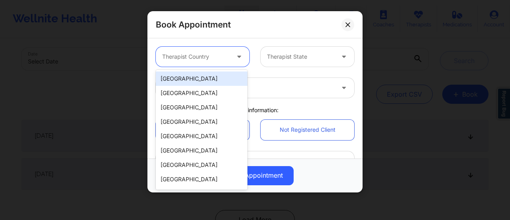
click at [208, 58] on div at bounding box center [195, 57] width 67 height 10
click at [216, 75] on div "[GEOGRAPHIC_DATA]" at bounding box center [202, 78] width 92 height 14
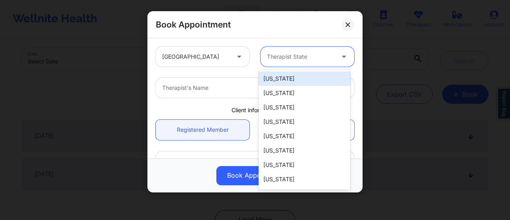
click at [289, 51] on div "Therapist State" at bounding box center [298, 57] width 75 height 20
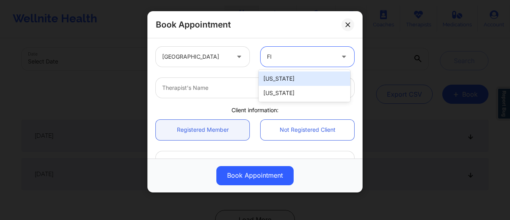
type input "Flo"
click at [288, 73] on div "[US_STATE]" at bounding box center [305, 78] width 92 height 14
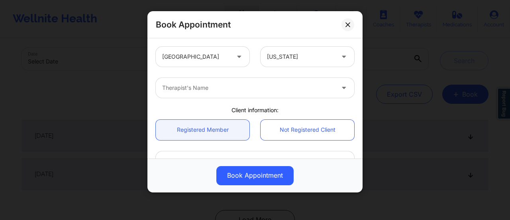
click at [230, 98] on div "Therapist's Name" at bounding box center [255, 87] width 210 height 31
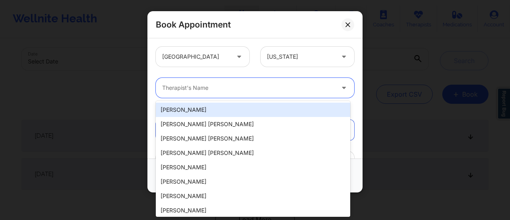
click at [221, 89] on div at bounding box center [248, 88] width 172 height 10
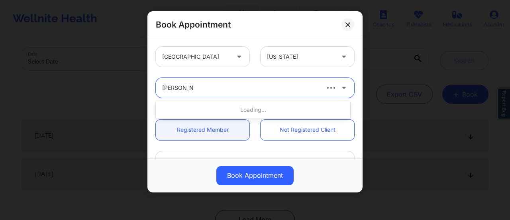
type input "[PERSON_NAME]"
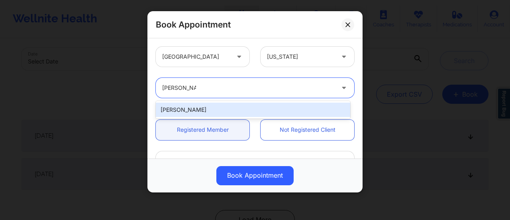
click at [279, 109] on div "[PERSON_NAME]" at bounding box center [253, 109] width 195 height 14
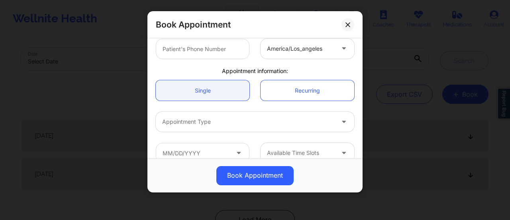
scroll to position [218, 0]
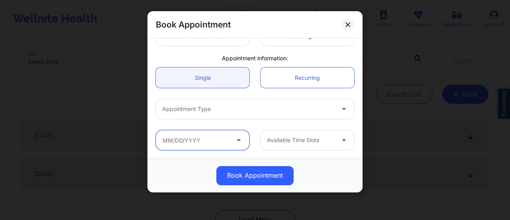
click at [194, 138] on input "text" at bounding box center [203, 140] width 94 height 20
click at [203, 137] on input "text" at bounding box center [203, 140] width 94 height 20
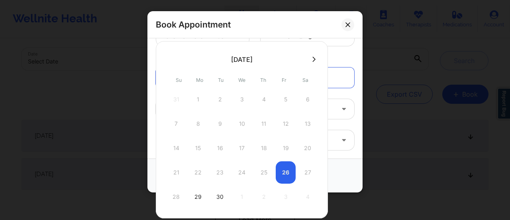
click at [307, 59] on div at bounding box center [242, 59] width 172 height 12
click at [314, 57] on button at bounding box center [314, 59] width 8 height 7
click at [167, 58] on button at bounding box center [170, 59] width 8 height 7
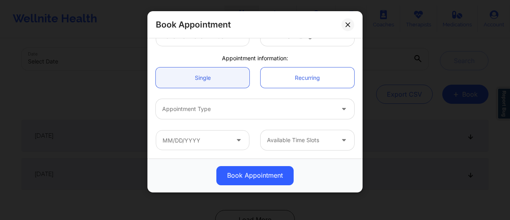
click at [344, 48] on div "america/los_angeles" at bounding box center [255, 35] width 210 height 31
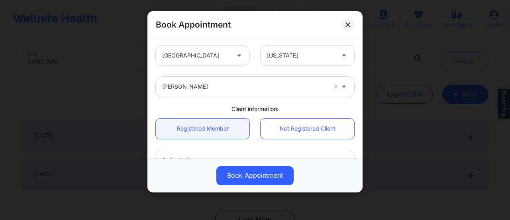
scroll to position [0, 0]
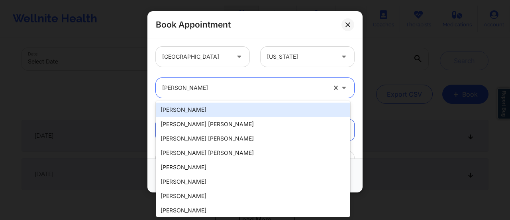
click at [230, 90] on div at bounding box center [244, 88] width 164 height 10
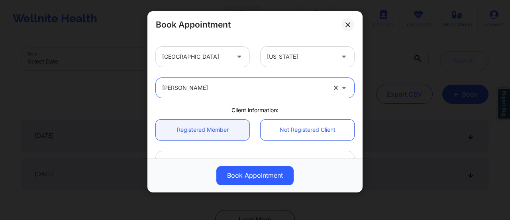
click at [230, 90] on div at bounding box center [244, 88] width 164 height 10
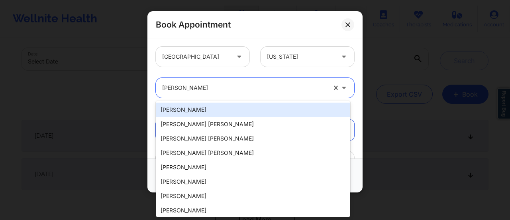
click at [230, 90] on div at bounding box center [244, 88] width 164 height 10
click at [196, 91] on div at bounding box center [244, 88] width 164 height 10
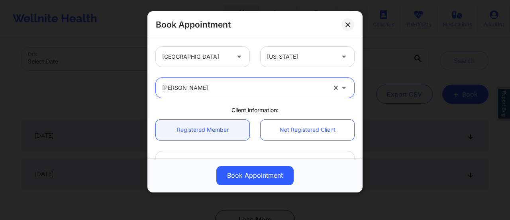
click at [196, 91] on div at bounding box center [244, 88] width 164 height 10
type input "[PERSON_NAME]"
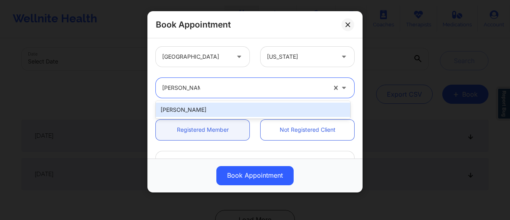
click at [228, 108] on div "[PERSON_NAME]" at bounding box center [253, 109] width 195 height 14
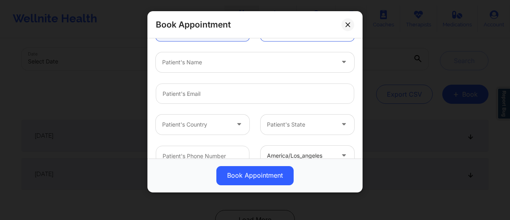
scroll to position [100, 0]
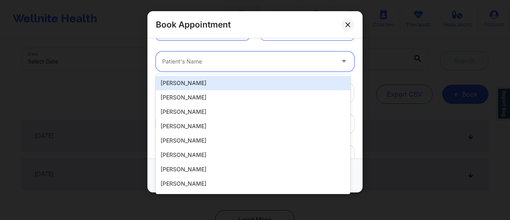
click at [226, 67] on div "Patient's Name" at bounding box center [245, 61] width 179 height 20
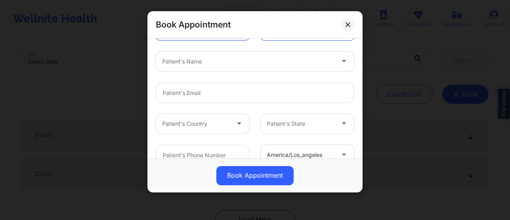
click at [240, 47] on div "Patient's Name" at bounding box center [255, 61] width 210 height 31
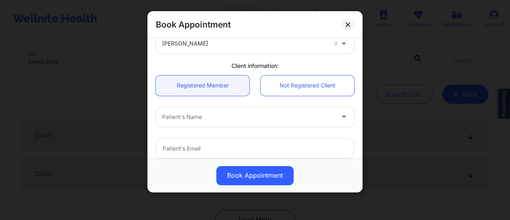
scroll to position [44, 0]
click at [281, 76] on link "Not Registered Client" at bounding box center [308, 86] width 94 height 20
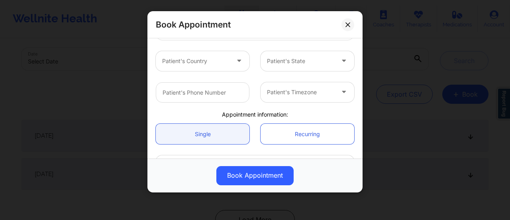
scroll to position [164, 0]
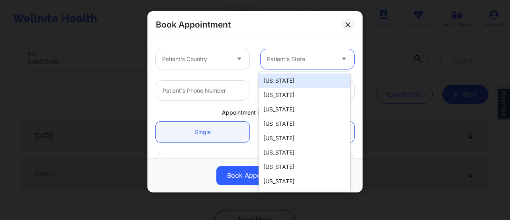
click at [283, 61] on div at bounding box center [300, 59] width 67 height 10
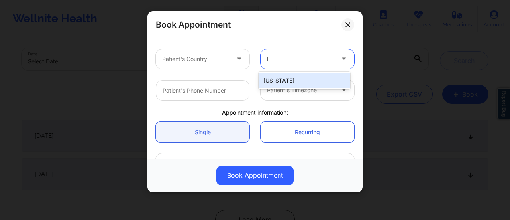
type input "Flo"
click at [285, 78] on div "[US_STATE]" at bounding box center [305, 80] width 92 height 14
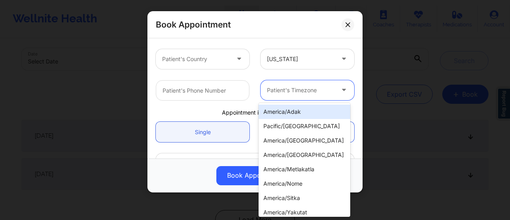
click at [299, 90] on div at bounding box center [300, 90] width 67 height 10
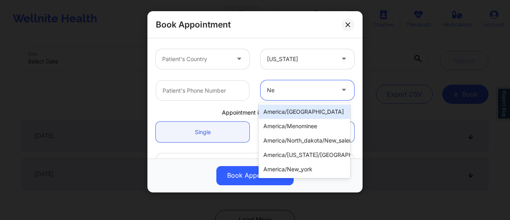
type input "New"
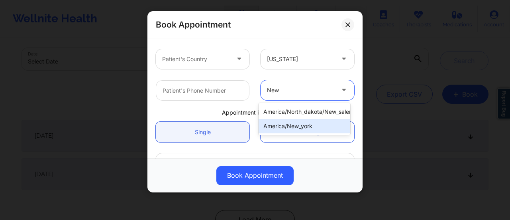
click at [319, 131] on div "america/new_york" at bounding box center [305, 126] width 92 height 14
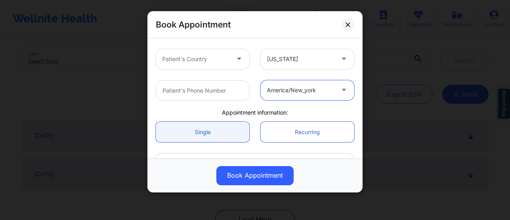
scroll to position [218, 0]
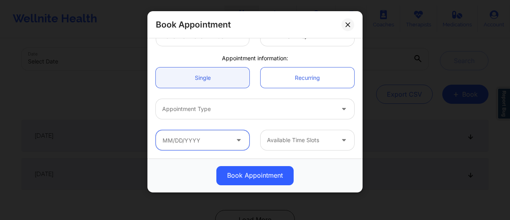
click at [206, 136] on input "text" at bounding box center [203, 140] width 94 height 20
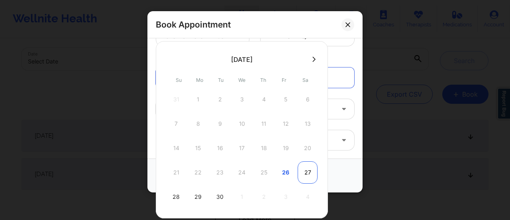
click at [300, 172] on div "27" at bounding box center [308, 172] width 20 height 22
type input "[DATE]"
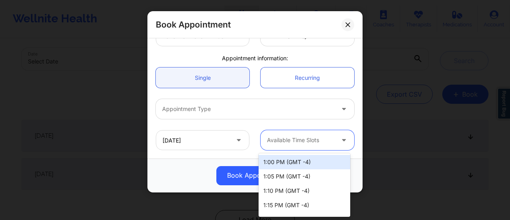
click at [319, 141] on div at bounding box center [300, 140] width 67 height 10
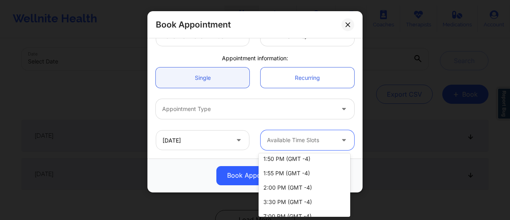
scroll to position [148, 0]
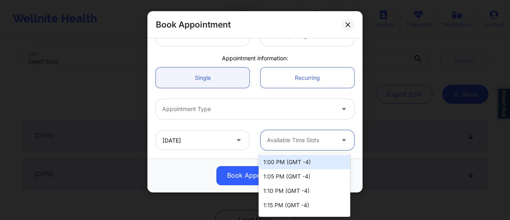
click at [310, 137] on div at bounding box center [300, 140] width 67 height 10
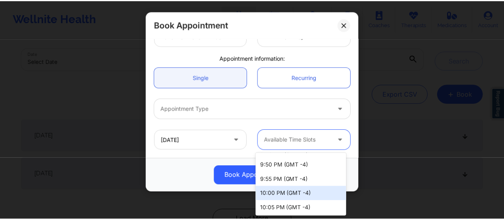
scroll to position [683, 0]
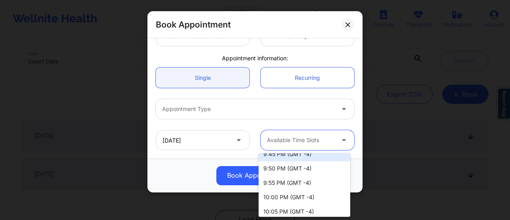
click at [201, 164] on div "Book Appointment" at bounding box center [255, 175] width 215 height 34
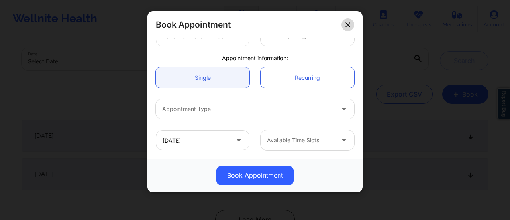
click at [353, 24] on button at bounding box center [348, 24] width 13 height 13
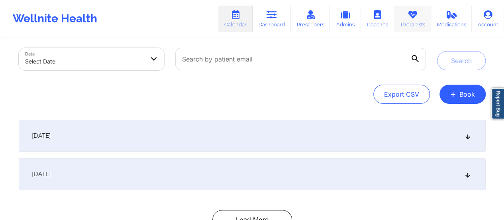
click at [413, 17] on icon at bounding box center [412, 14] width 10 height 9
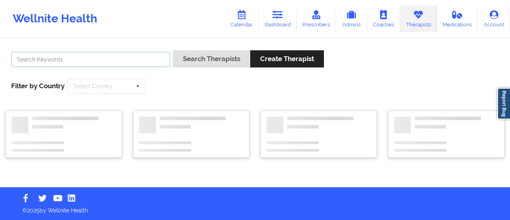
click at [116, 60] on input "text" at bounding box center [90, 59] width 159 height 15
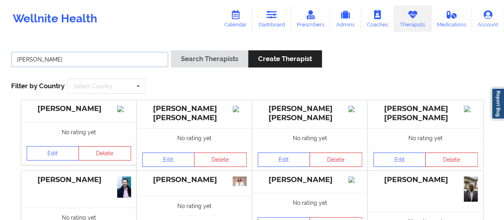
type input "[PERSON_NAME]"
click at [171, 50] on button "Search Therapists" at bounding box center [209, 58] width 77 height 17
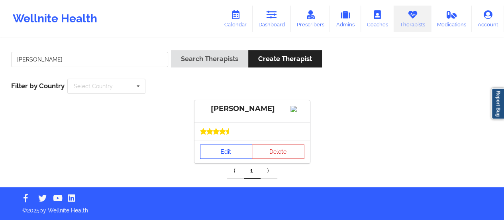
click at [226, 159] on link "Edit" at bounding box center [226, 151] width 53 height 14
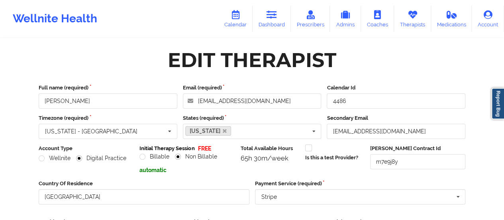
scroll to position [144, 0]
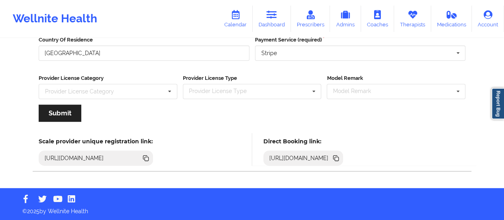
click at [339, 157] on icon at bounding box center [337, 159] width 4 height 4
click at [237, 13] on icon at bounding box center [235, 14] width 10 height 9
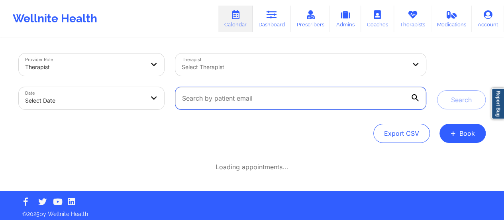
click at [306, 96] on input "text" at bounding box center [300, 98] width 250 height 22
paste input "[EMAIL_ADDRESS][DOMAIN_NAME]"
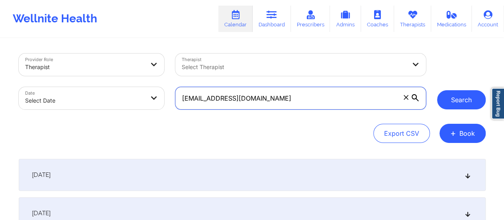
type input "[EMAIL_ADDRESS][DOMAIN_NAME]"
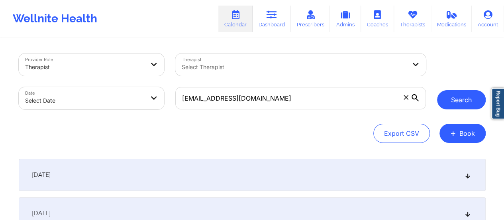
click at [451, 101] on button "Search" at bounding box center [461, 99] width 49 height 19
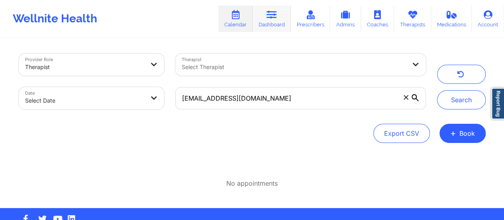
click at [274, 24] on link "Dashboard" at bounding box center [272, 19] width 38 height 26
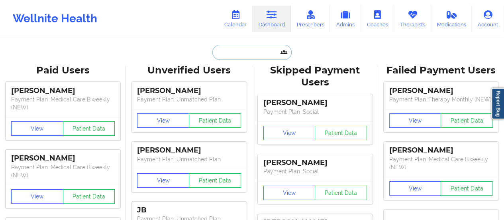
click at [242, 48] on input "text" at bounding box center [252, 52] width 79 height 15
paste input "[EMAIL_ADDRESS][DOMAIN_NAME]"
type input "[EMAIL_ADDRESS][DOMAIN_NAME]"
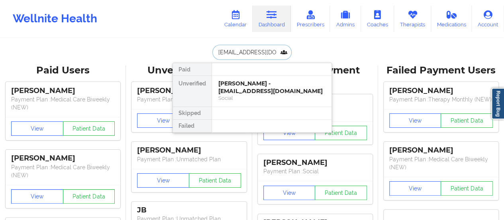
scroll to position [0, 6]
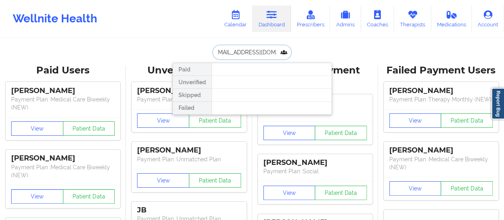
click at [241, 54] on input "[EMAIL_ADDRESS][DOMAIN_NAME]" at bounding box center [252, 52] width 79 height 15
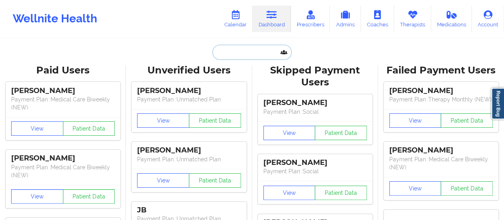
scroll to position [0, 0]
paste input "[EMAIL_ADDRESS][DOMAIN_NAME]"
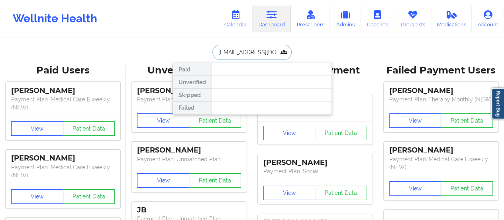
scroll to position [0, 22]
click at [229, 51] on input "[EMAIL_ADDRESS][DOMAIN_NAME]" at bounding box center [252, 52] width 79 height 15
type input "[EMAIL_ADDRESS][DOMAIN_NAME]"
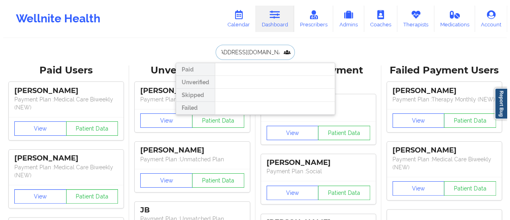
scroll to position [0, 0]
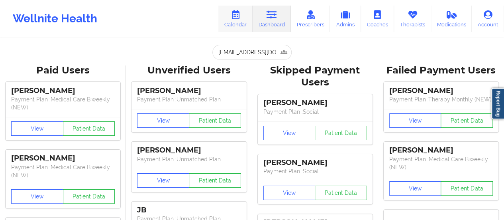
click at [232, 27] on link "Calendar" at bounding box center [235, 19] width 34 height 26
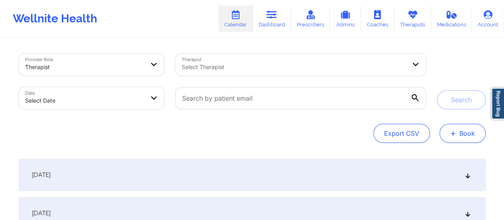
click at [453, 133] on span "+" at bounding box center [454, 133] width 6 height 4
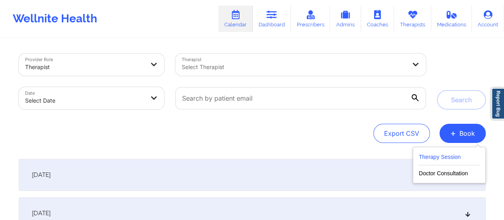
click at [429, 157] on button "Therapy Session" at bounding box center [449, 158] width 61 height 13
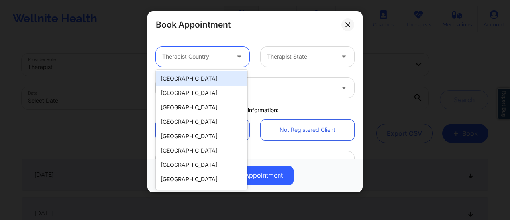
click at [207, 59] on div at bounding box center [195, 57] width 67 height 10
click at [198, 84] on div "[GEOGRAPHIC_DATA]" at bounding box center [202, 78] width 92 height 14
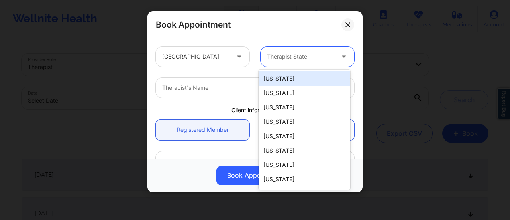
click at [301, 63] on div "Therapist State" at bounding box center [298, 57] width 75 height 20
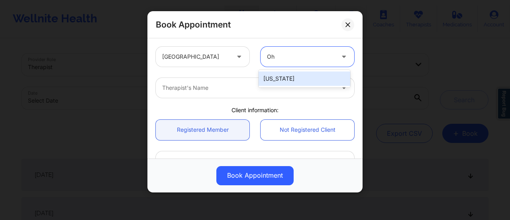
type input "Ohi"
click at [298, 73] on div "[US_STATE]" at bounding box center [305, 78] width 92 height 14
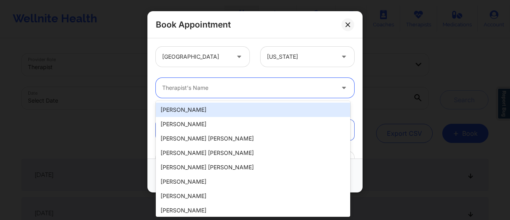
click at [246, 84] on div at bounding box center [248, 88] width 172 height 10
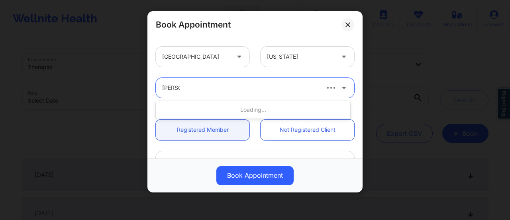
type input "[PERSON_NAME]"
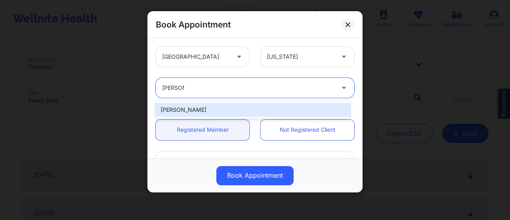
click at [202, 110] on div "[PERSON_NAME]" at bounding box center [253, 109] width 195 height 14
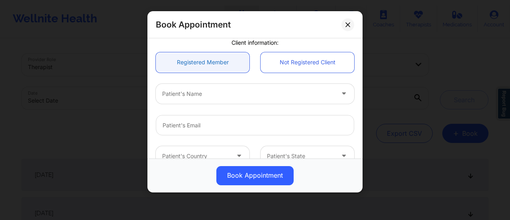
scroll to position [71, 0]
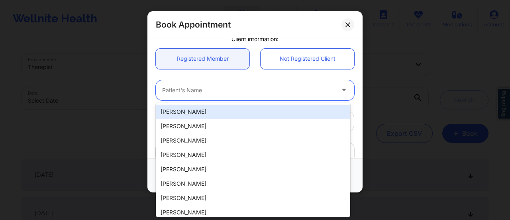
click at [210, 97] on div "Patient's Name" at bounding box center [245, 90] width 179 height 20
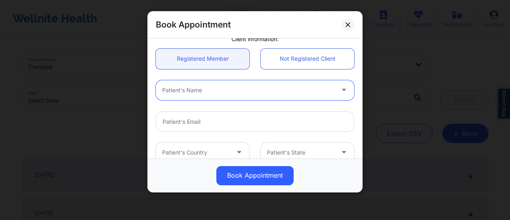
click at [210, 97] on div "Patient's Name" at bounding box center [245, 90] width 179 height 20
paste input "[PERSON_NAME]"
type input "[PERSON_NAME]"
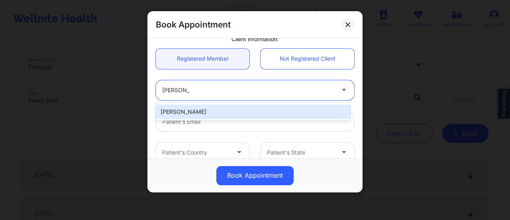
click at [215, 112] on div "[PERSON_NAME]" at bounding box center [253, 111] width 195 height 14
type input "[EMAIL_ADDRESS][DOMAIN_NAME]"
type input "[PHONE_NUMBER]"
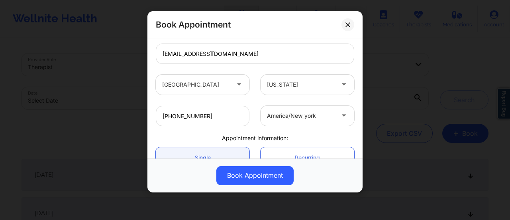
scroll to position [218, 0]
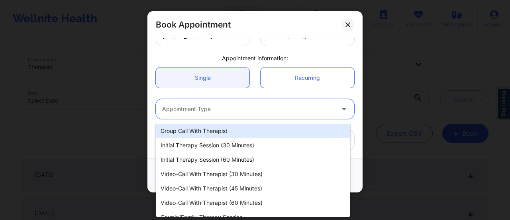
click at [219, 114] on div "Appointment Type" at bounding box center [245, 109] width 179 height 20
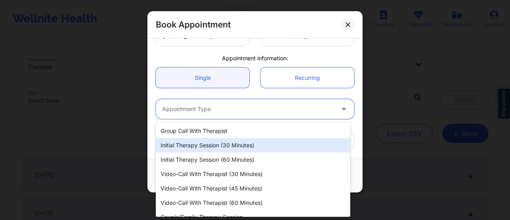
click at [216, 148] on div "Initial Therapy Session (30 minutes)" at bounding box center [253, 145] width 195 height 14
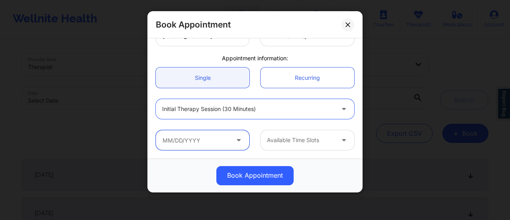
click at [216, 136] on input "text" at bounding box center [203, 140] width 94 height 20
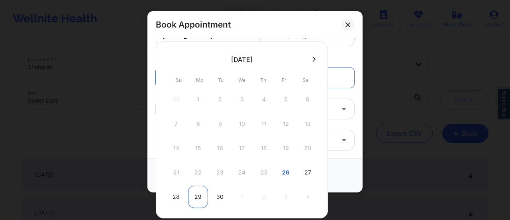
click at [197, 195] on div "29" at bounding box center [198, 196] width 20 height 22
type input "[DATE]"
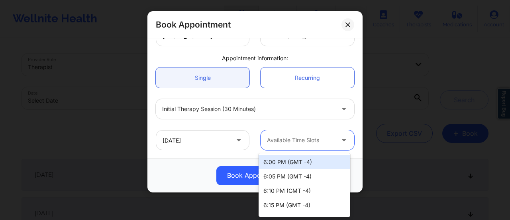
click at [299, 136] on div at bounding box center [300, 140] width 67 height 10
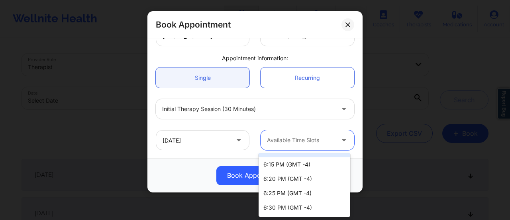
scroll to position [0, 0]
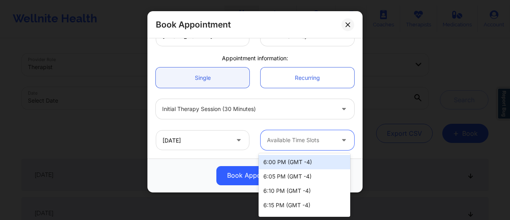
click at [298, 163] on div "6:00 PM (GMT -4)" at bounding box center [305, 162] width 92 height 14
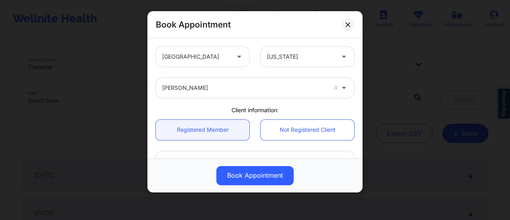
scroll to position [218, 0]
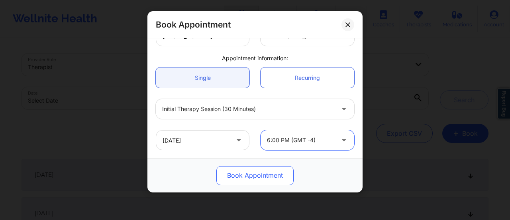
click at [252, 173] on button "Book Appointment" at bounding box center [254, 175] width 77 height 19
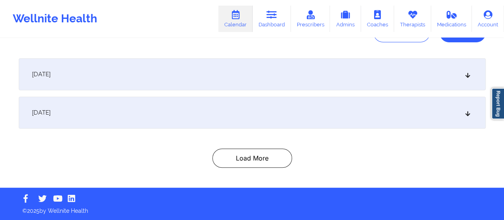
scroll to position [0, 0]
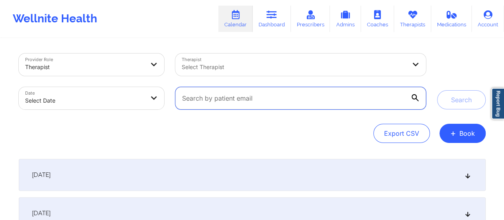
click at [263, 95] on input "text" at bounding box center [300, 98] width 250 height 22
paste input "[EMAIL_ADDRESS][DOMAIN_NAME]"
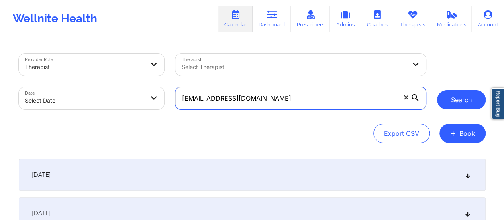
type input "[EMAIL_ADDRESS][DOMAIN_NAME]"
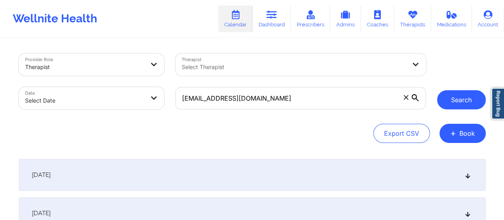
click at [472, 106] on button "Search" at bounding box center [461, 99] width 49 height 19
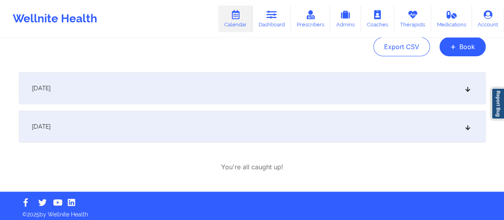
scroll to position [91, 0]
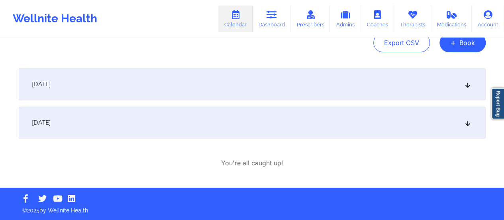
click at [226, 83] on div "[DATE]" at bounding box center [252, 84] width 467 height 32
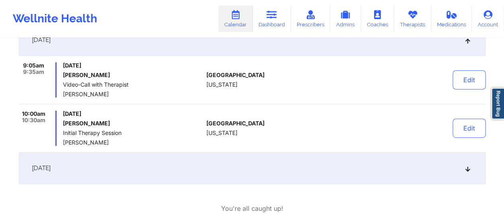
scroll to position [140, 0]
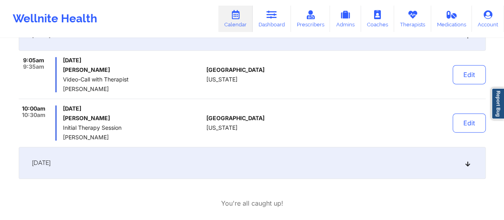
click at [179, 166] on div "[DATE]" at bounding box center [252, 163] width 467 height 32
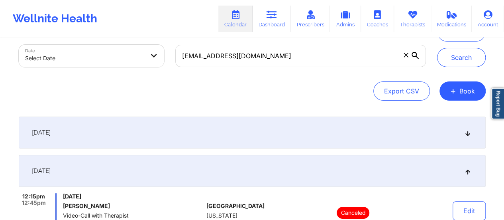
scroll to position [42, 0]
click at [156, 131] on div "[DATE]" at bounding box center [252, 133] width 467 height 32
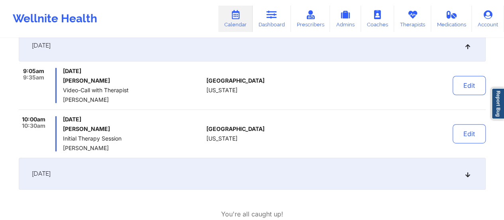
scroll to position [130, 0]
click at [465, 90] on button "Edit" at bounding box center [469, 84] width 33 height 19
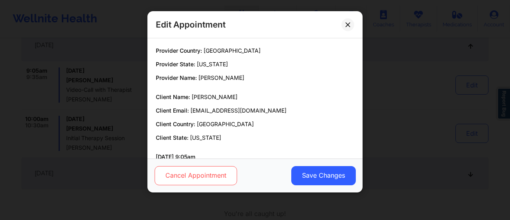
click at [210, 172] on button "Cancel Appointment" at bounding box center [196, 175] width 83 height 19
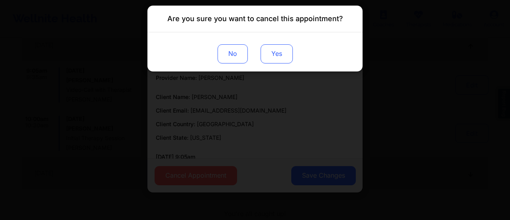
click at [278, 51] on button "Yes" at bounding box center [277, 53] width 32 height 19
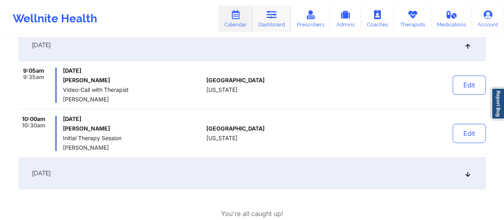
click at [270, 20] on link "Dashboard" at bounding box center [272, 19] width 38 height 26
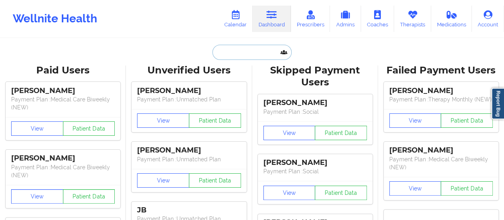
click at [262, 53] on input "text" at bounding box center [252, 52] width 79 height 15
paste input "[PERSON_NAME] [PERSON_NAME]"
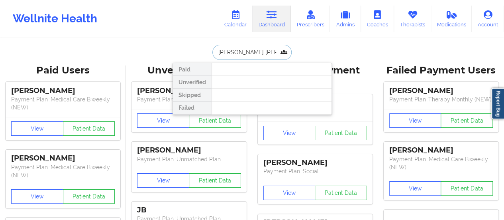
drag, startPoint x: 256, startPoint y: 51, endPoint x: 234, endPoint y: 51, distance: 21.5
click at [234, 51] on input "[PERSON_NAME] [PERSON_NAME]" at bounding box center [252, 52] width 79 height 15
type input "[PERSON_NAME]"
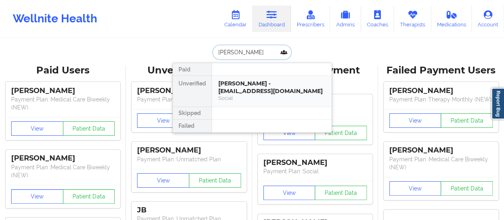
click at [252, 89] on div "[PERSON_NAME] - [EMAIL_ADDRESS][DOMAIN_NAME]" at bounding box center [271, 87] width 107 height 15
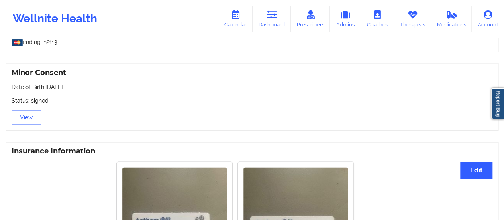
scroll to position [490, 0]
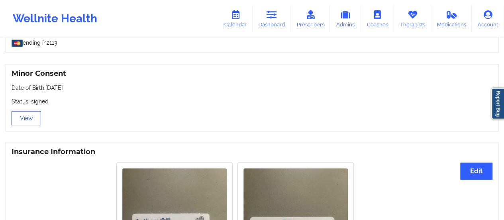
click at [16, 120] on button "View" at bounding box center [27, 118] width 30 height 14
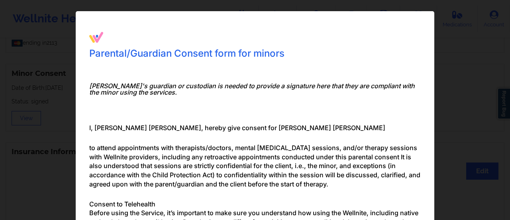
click at [459, 39] on div "Parental/Guardian Consent form for minors Minor's guardian or custodian is need…" at bounding box center [255, 110] width 510 height 220
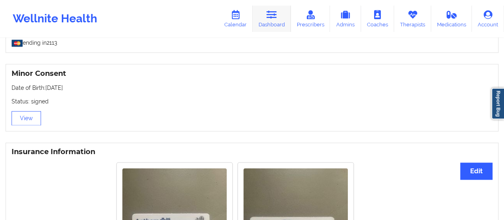
click at [278, 22] on link "Dashboard" at bounding box center [272, 19] width 38 height 26
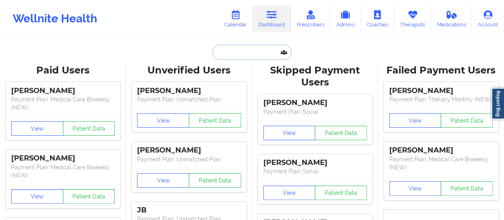
click at [230, 51] on input "text" at bounding box center [252, 52] width 79 height 15
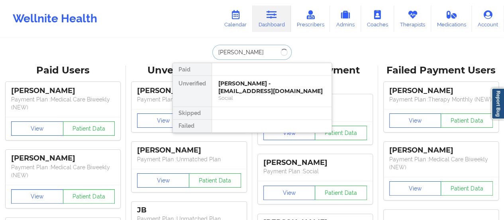
type input "[PERSON_NAME]"
click at [252, 82] on div "[PERSON_NAME] - [EMAIL_ADDRESS][DOMAIN_NAME]" at bounding box center [271, 87] width 107 height 15
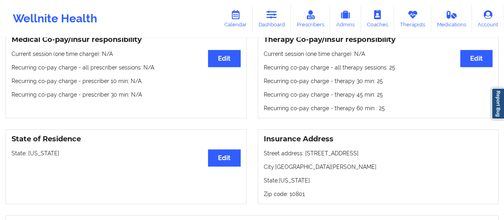
scroll to position [250, 0]
click at [472, 60] on button "Edit" at bounding box center [477, 58] width 32 height 17
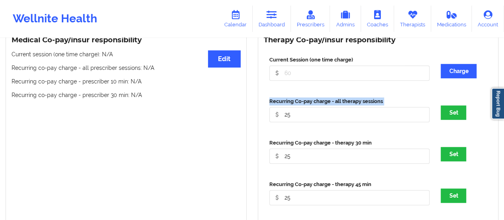
click at [310, 120] on div "Therapy Co-pay/insur responsibility Current Session (one time charge) Charge Re…" at bounding box center [378, 155] width 241 height 248
click at [310, 120] on input "25" at bounding box center [350, 114] width 161 height 15
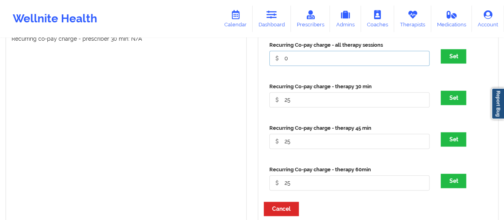
scroll to position [307, 0]
type input "0"
click at [295, 102] on input "25" at bounding box center [350, 99] width 161 height 15
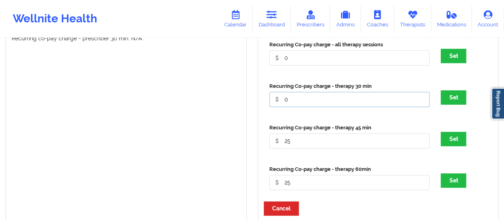
type input "0"
click at [293, 145] on input "25" at bounding box center [350, 140] width 161 height 15
type input "-"
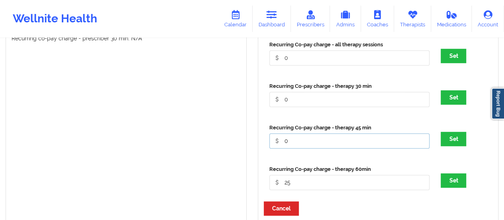
type input "0"
click at [288, 179] on input "25" at bounding box center [350, 182] width 161 height 15
type input "0"
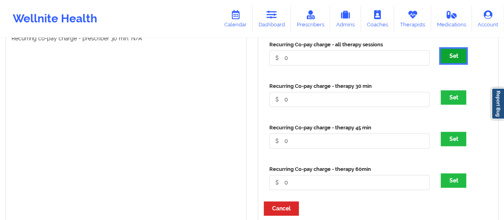
click at [458, 57] on button "Set" at bounding box center [454, 56] width 26 height 14
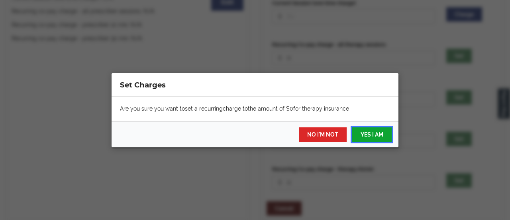
click at [368, 133] on button "YES I AM" at bounding box center [371, 134] width 39 height 14
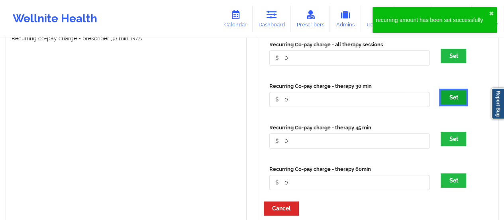
click at [462, 99] on button "Set" at bounding box center [454, 97] width 26 height 14
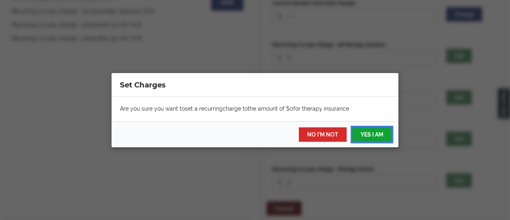
click at [373, 133] on button "YES I AM" at bounding box center [371, 134] width 39 height 14
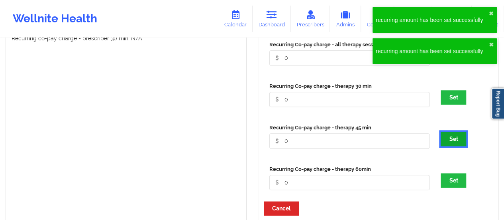
click at [453, 137] on button "Set" at bounding box center [454, 139] width 26 height 14
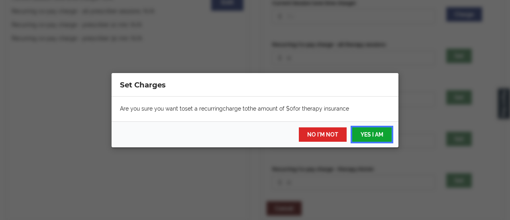
click at [362, 138] on button "YES I AM" at bounding box center [371, 134] width 39 height 14
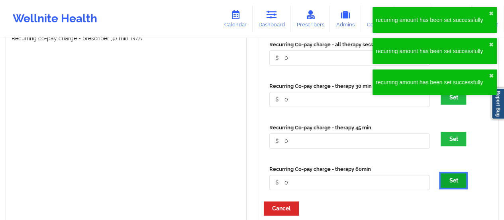
click at [454, 177] on button "Set" at bounding box center [454, 180] width 26 height 14
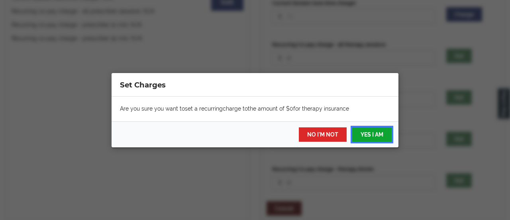
click at [368, 132] on button "YES I AM" at bounding box center [371, 134] width 39 height 14
